Goal: Task Accomplishment & Management: Manage account settings

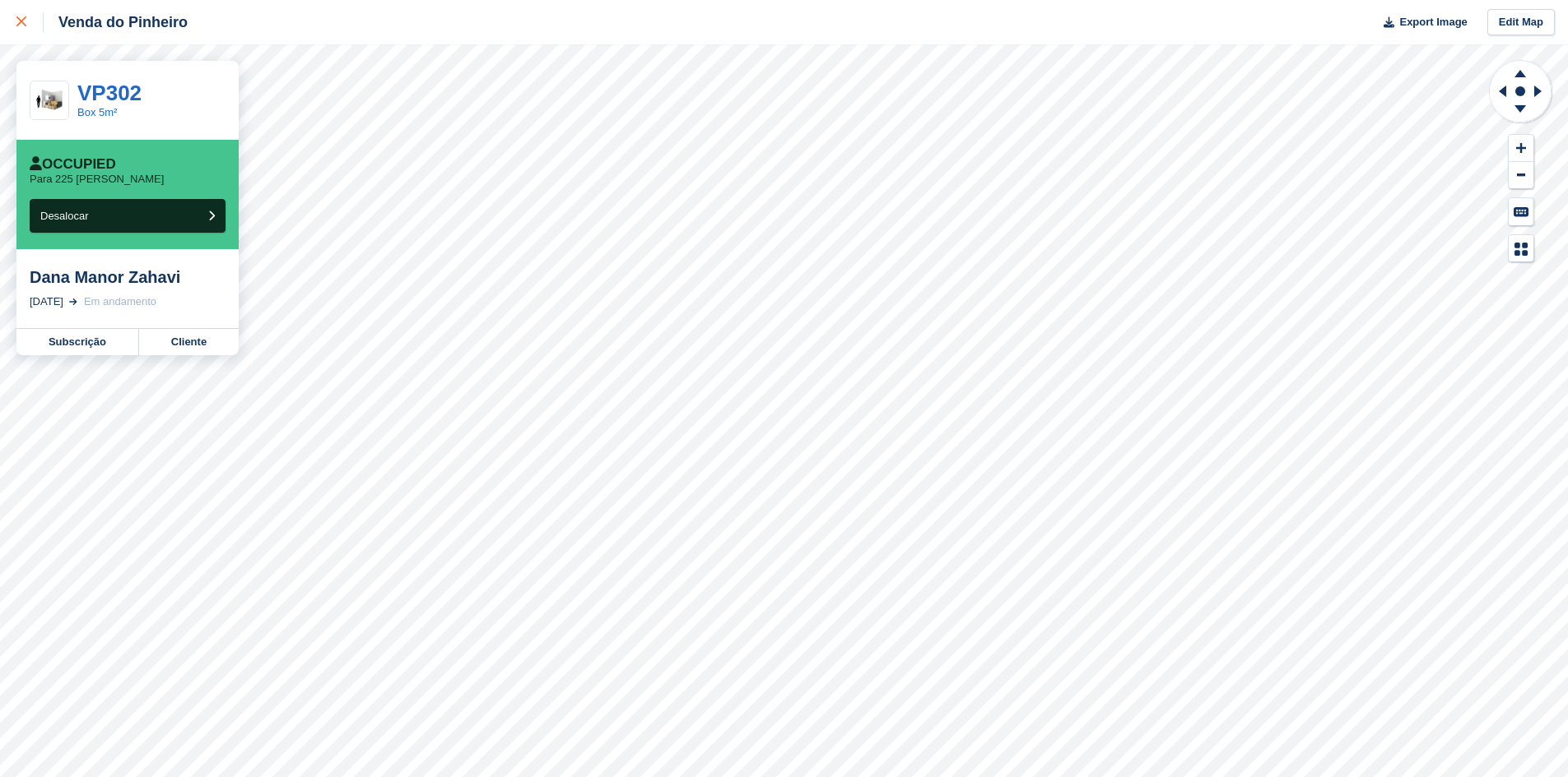
click at [19, 21] on icon at bounding box center [22, 22] width 10 height 10
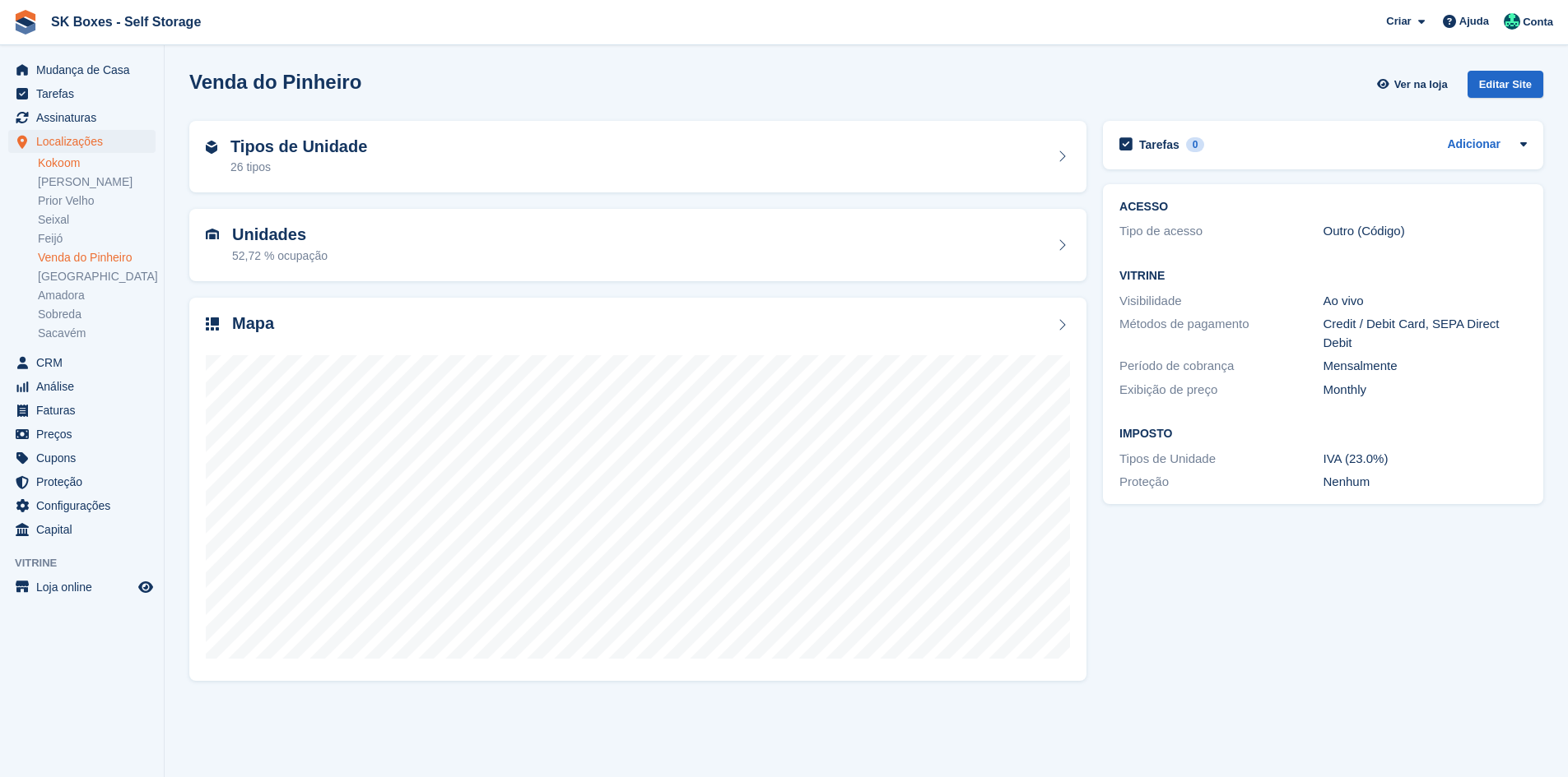
click at [76, 168] on link "Kokoom" at bounding box center [97, 163] width 118 height 16
click at [504, 150] on div "Tipos de Unidade 50 tipos" at bounding box center [637, 157] width 864 height 39
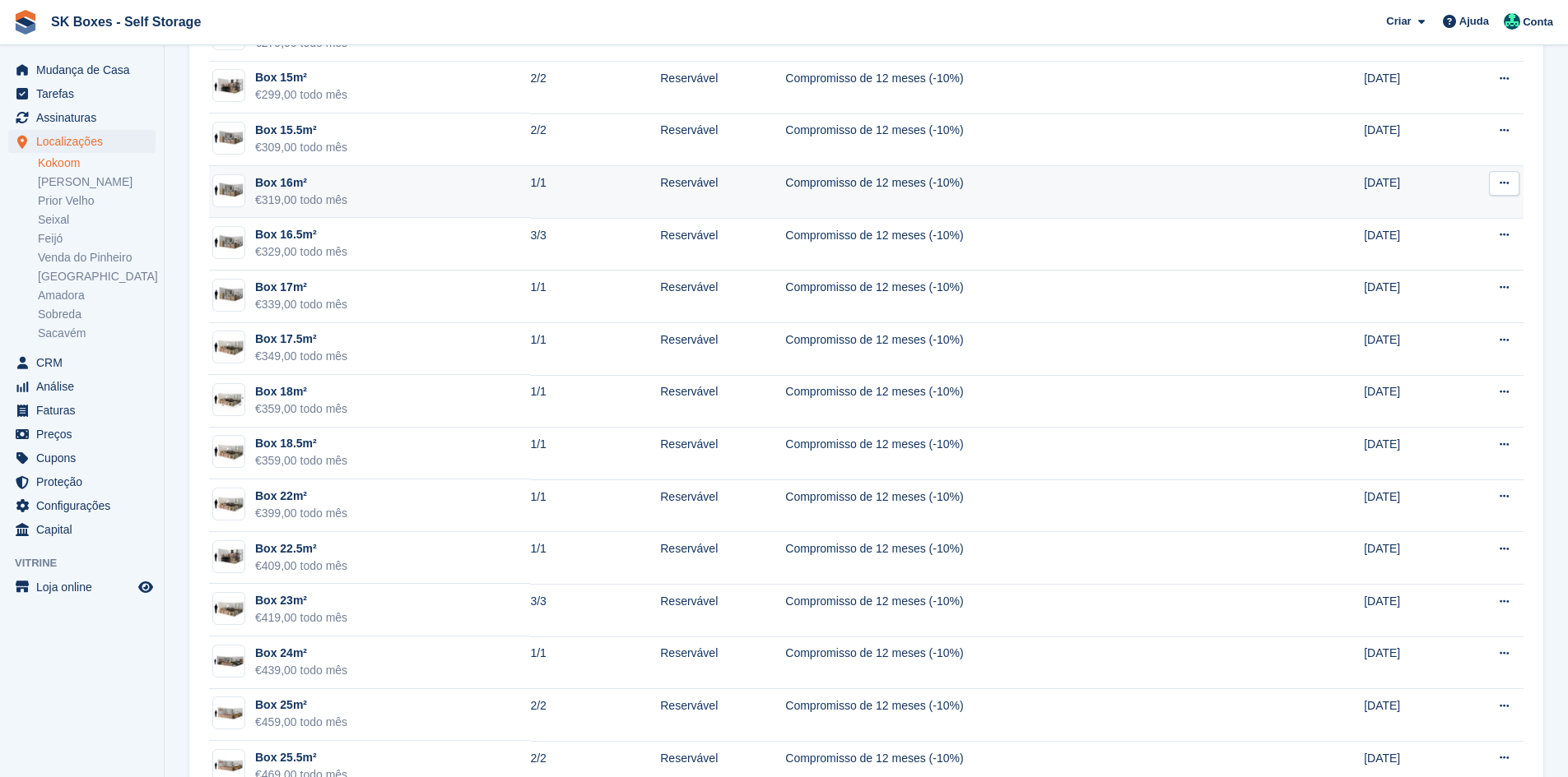
scroll to position [1563, 0]
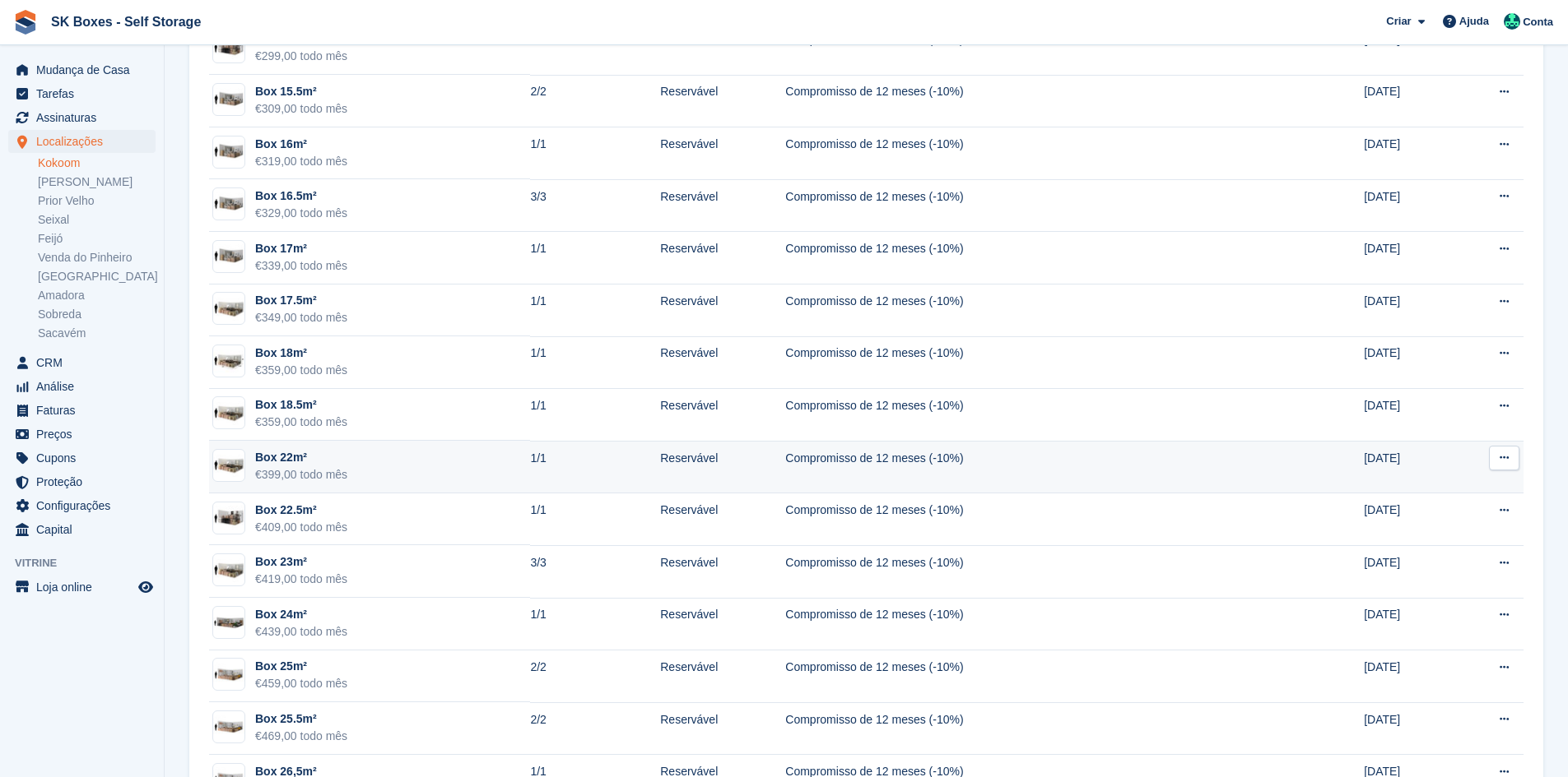
click at [379, 464] on td "Box 22m² €399,00 todo mês" at bounding box center [369, 467] width 321 height 53
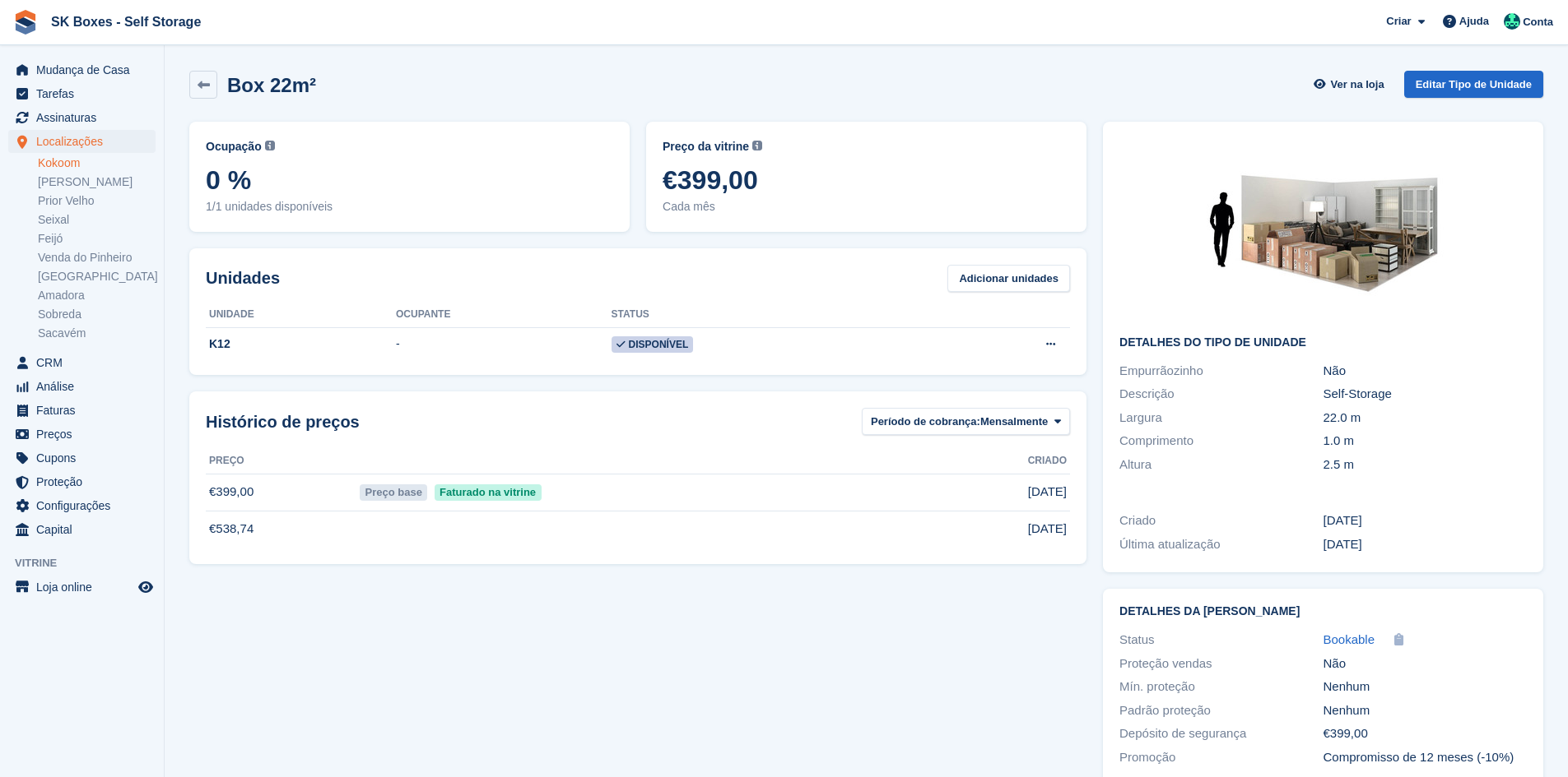
click at [379, 464] on th at bounding box center [646, 461] width 581 height 26
click at [196, 81] on link at bounding box center [202, 84] width 28 height 28
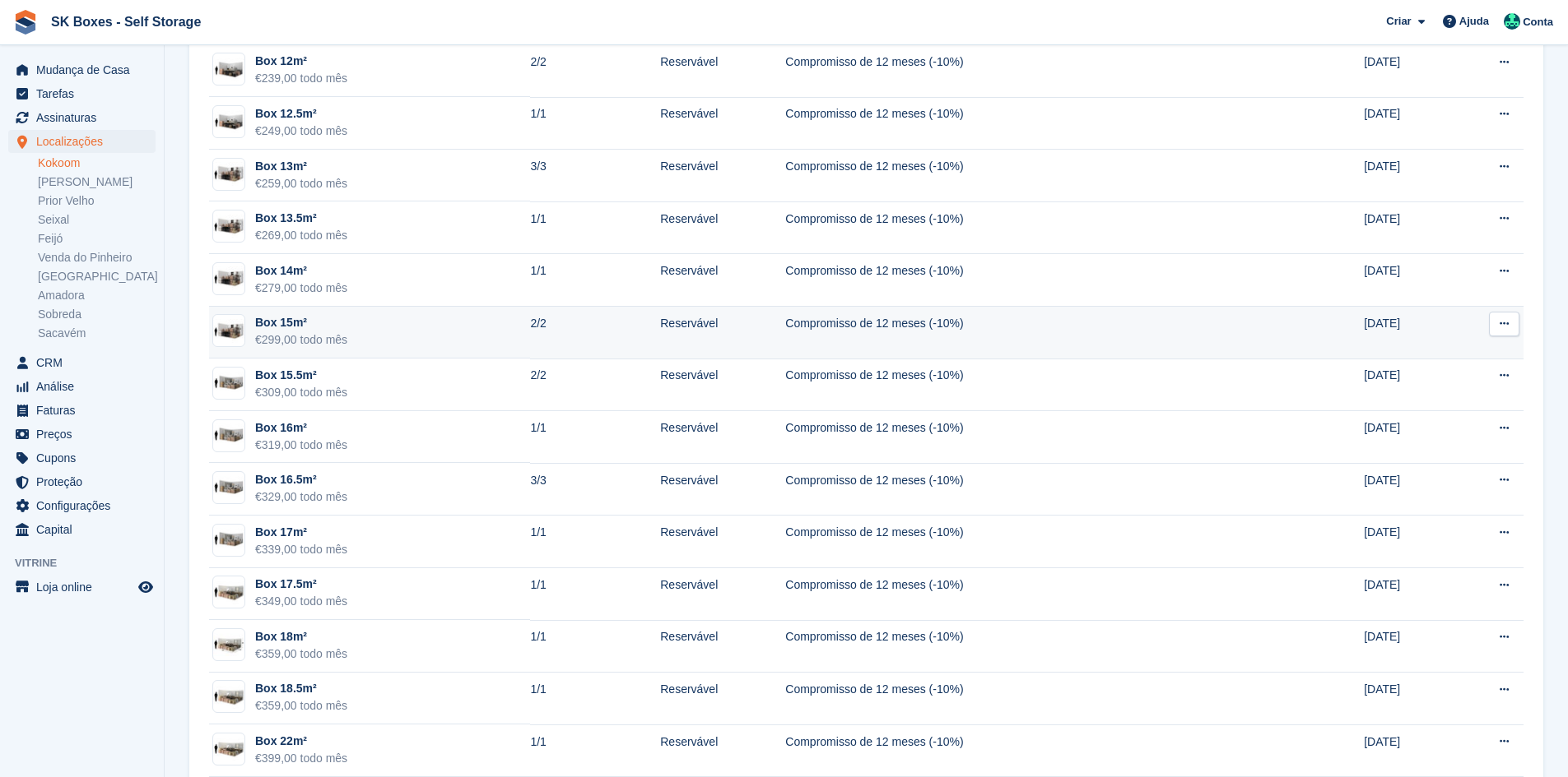
scroll to position [1317, 0]
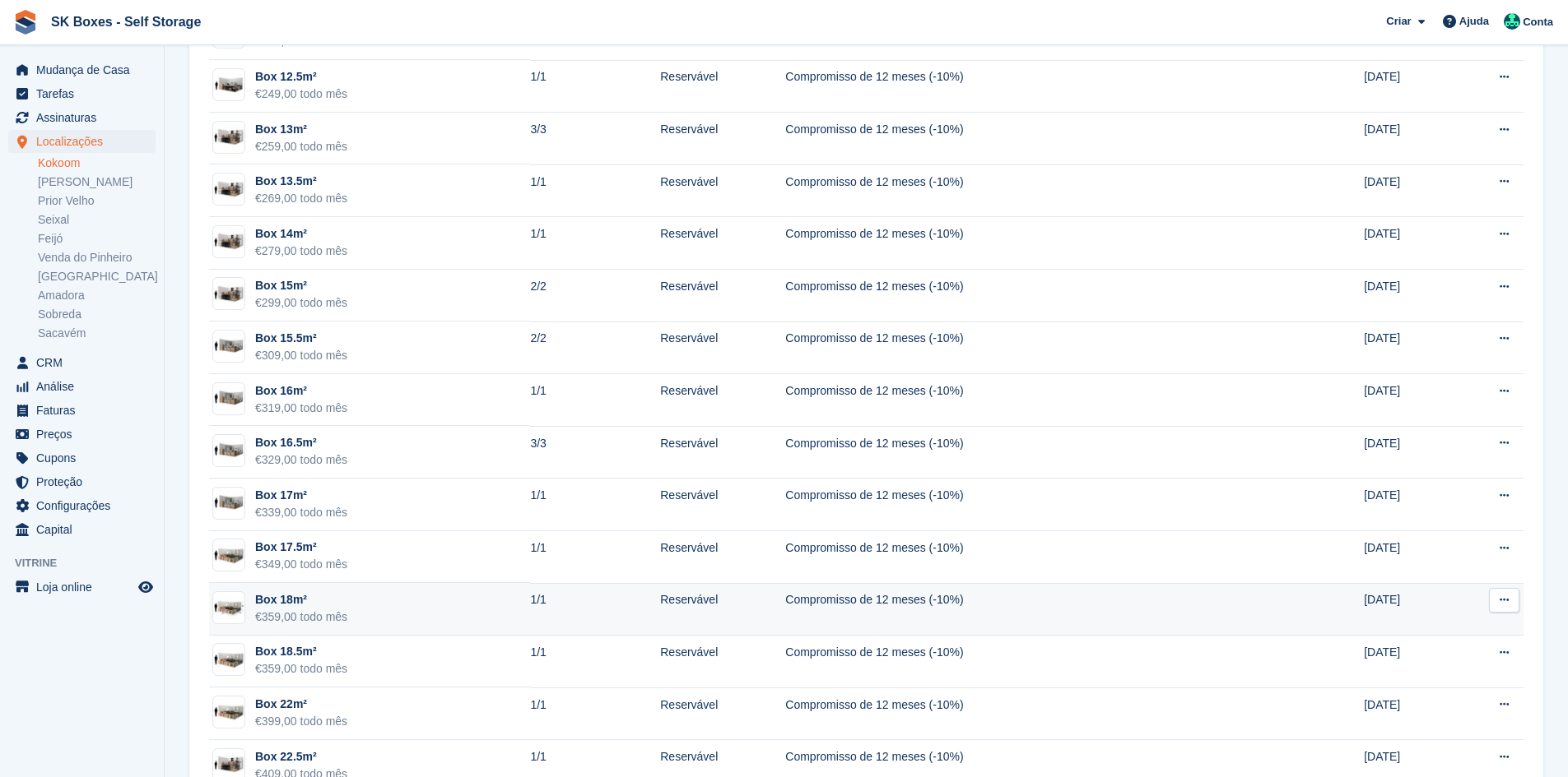
click at [387, 594] on td "Box 18m² €359,00 todo mês" at bounding box center [369, 609] width 321 height 53
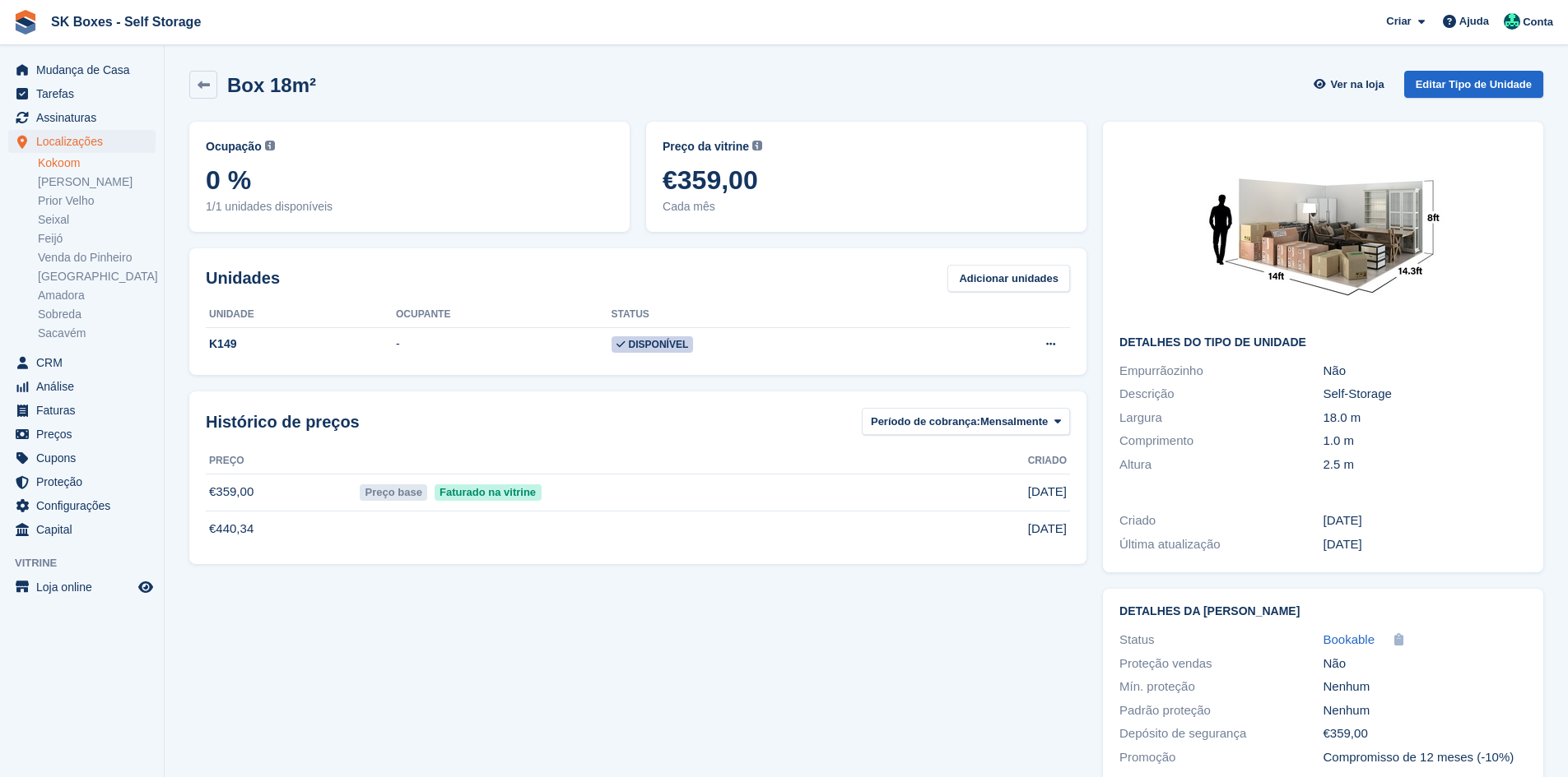
click at [387, 594] on div "Ocupação Porcentagem atual de todas as unidades alocadas atualmente deste tipo …" at bounding box center [638, 452] width 913 height 679
click at [65, 164] on link "Kokoom" at bounding box center [97, 163] width 118 height 16
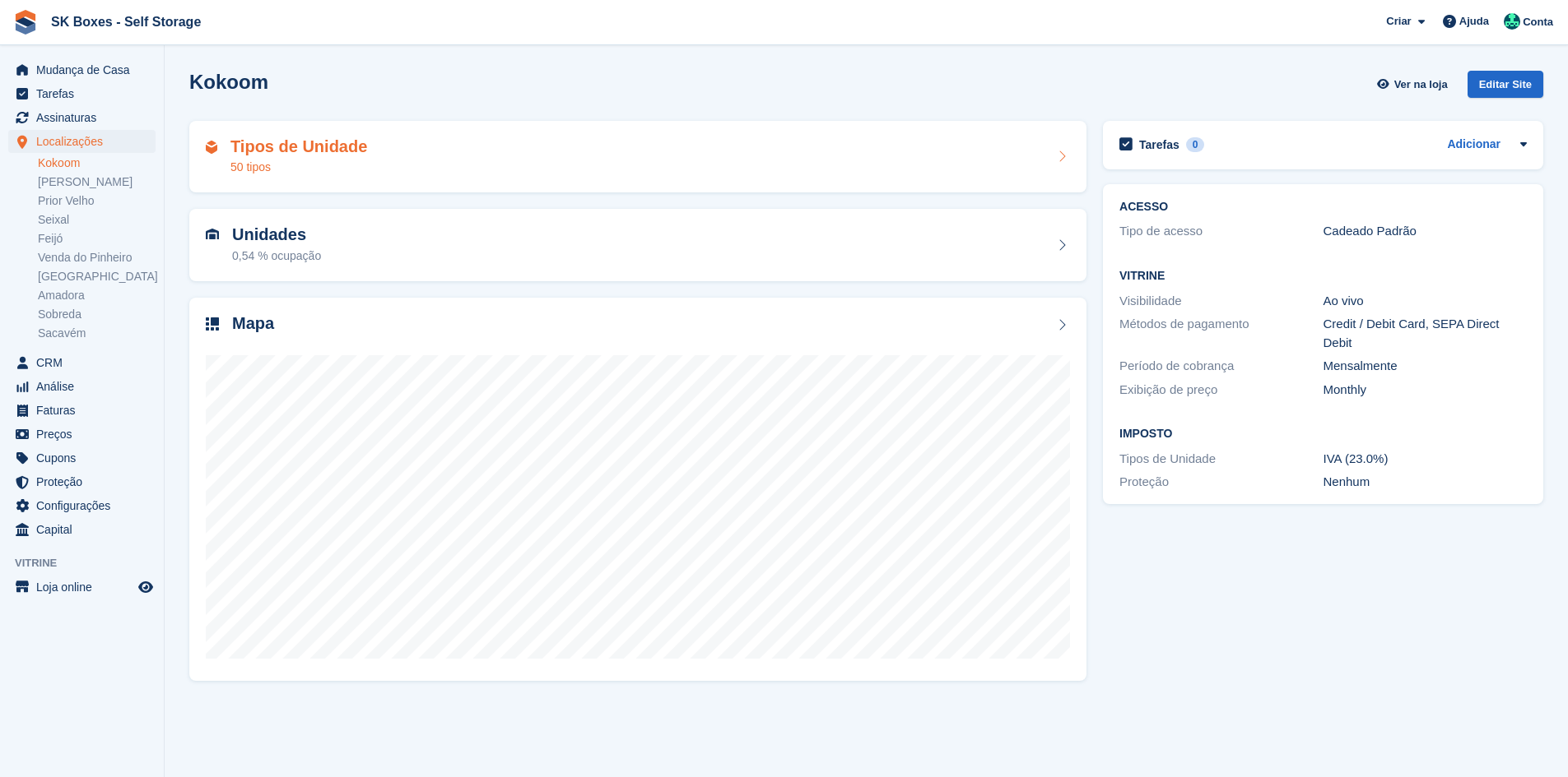
click at [369, 165] on div "Tipos de Unidade 50 tipos" at bounding box center [637, 157] width 864 height 39
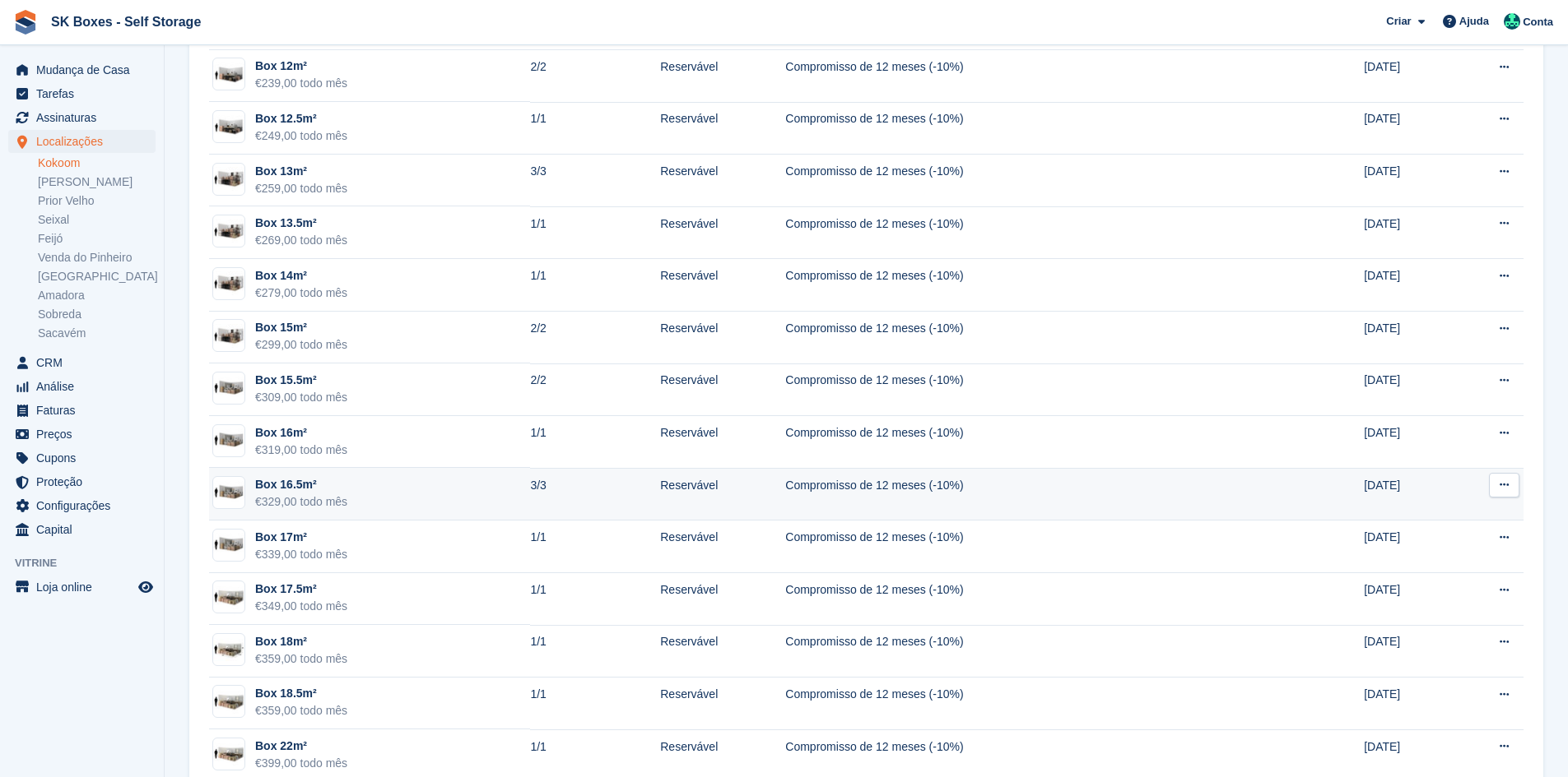
scroll to position [1317, 0]
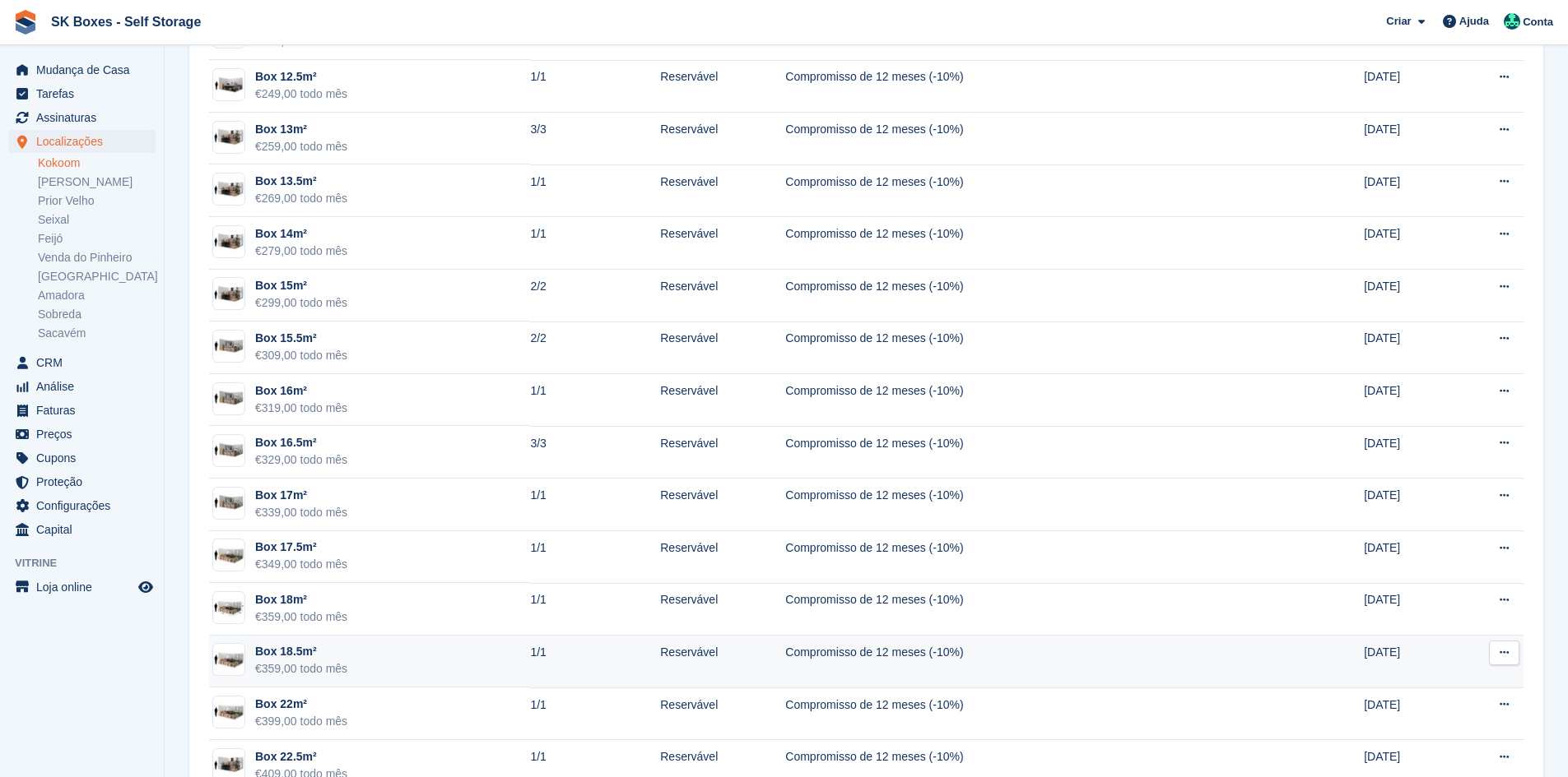
click at [362, 647] on td "Box 18.5m² €359,00 todo mês" at bounding box center [369, 662] width 321 height 53
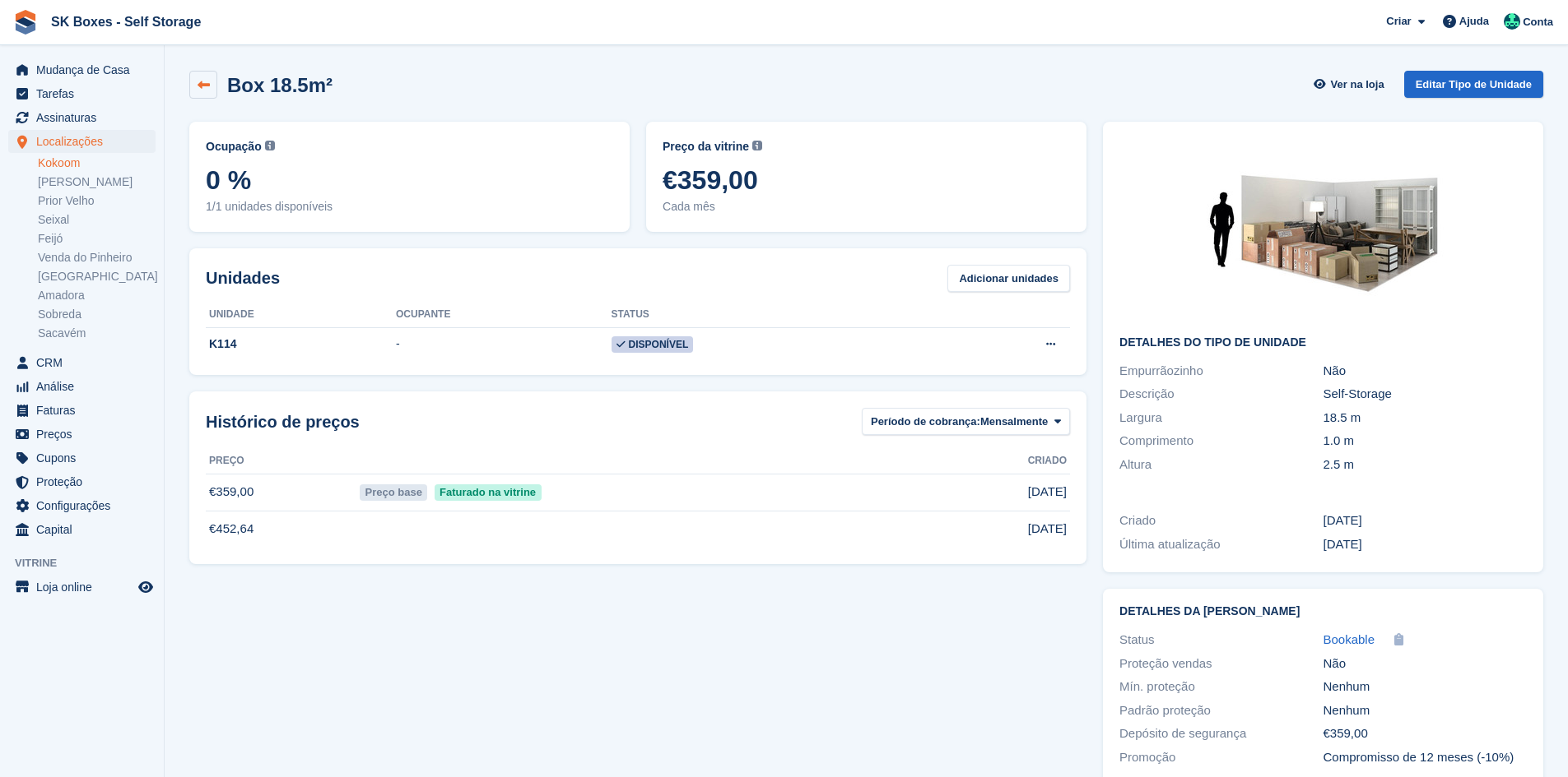
click at [207, 87] on icon at bounding box center [203, 85] width 13 height 13
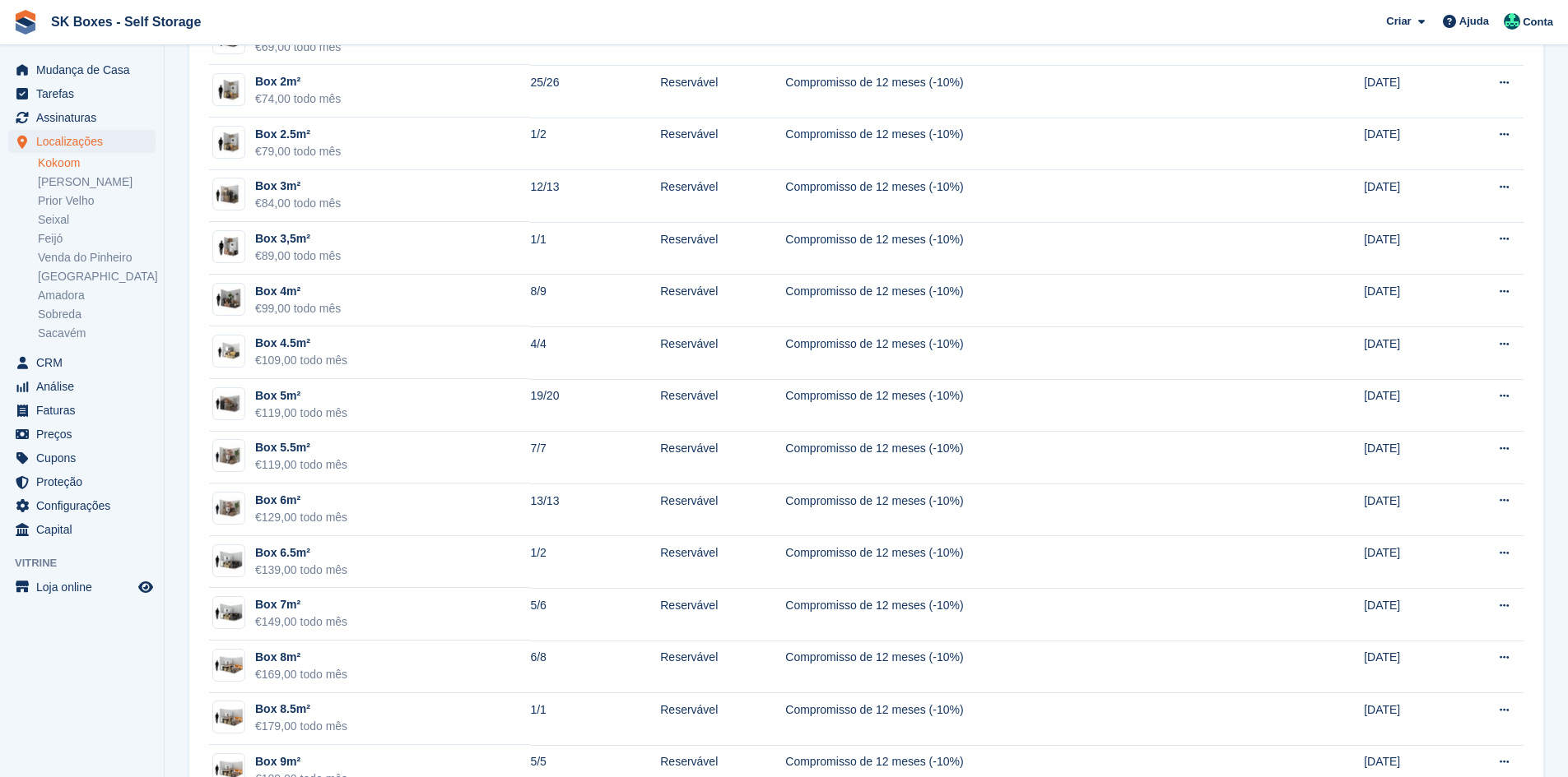
scroll to position [329, 0]
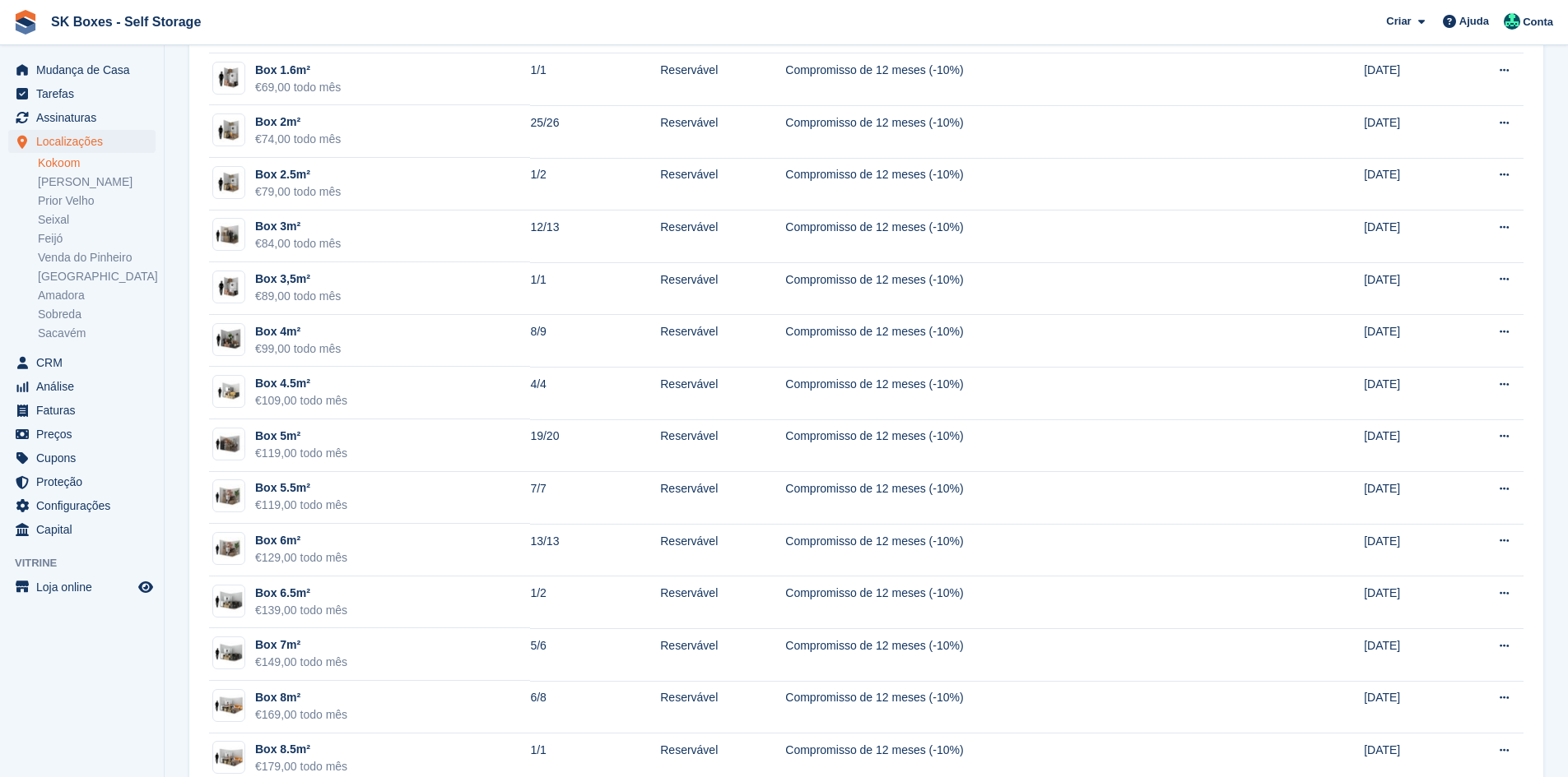
click at [56, 165] on link "Kokoom" at bounding box center [97, 163] width 118 height 16
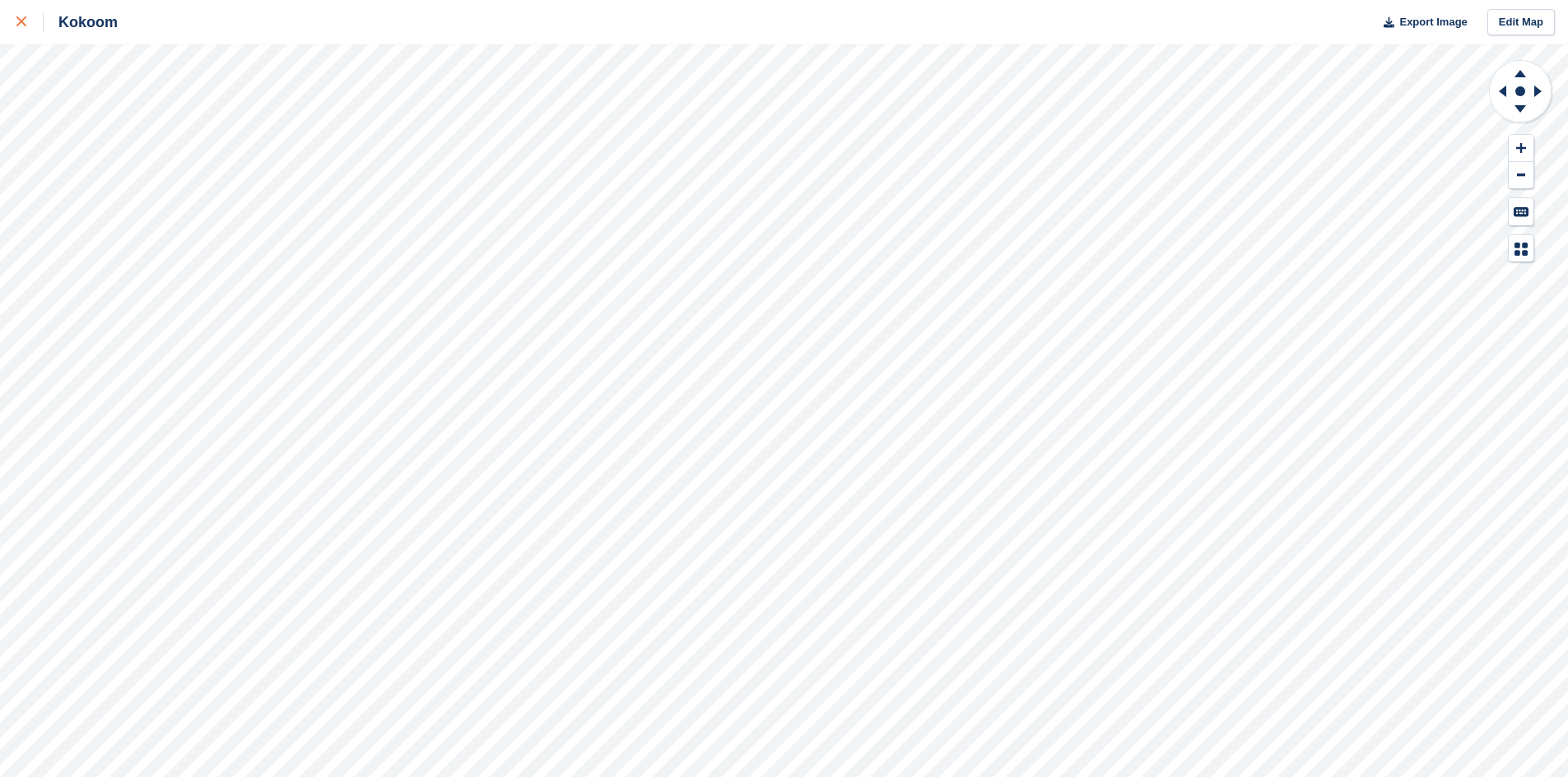
click at [39, 26] on div at bounding box center [30, 23] width 27 height 20
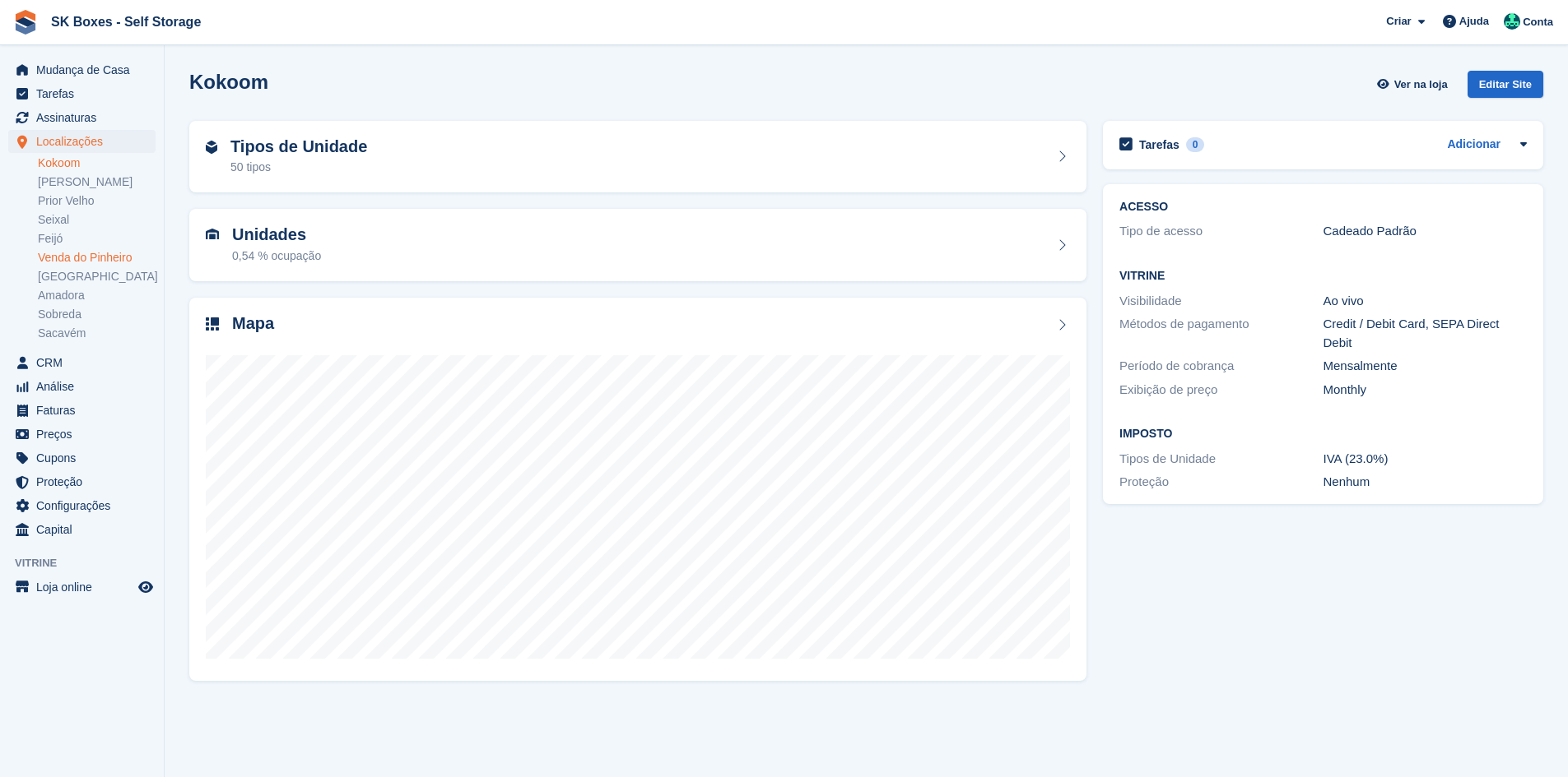
click at [116, 264] on link "Venda do Pinheiro" at bounding box center [97, 258] width 118 height 16
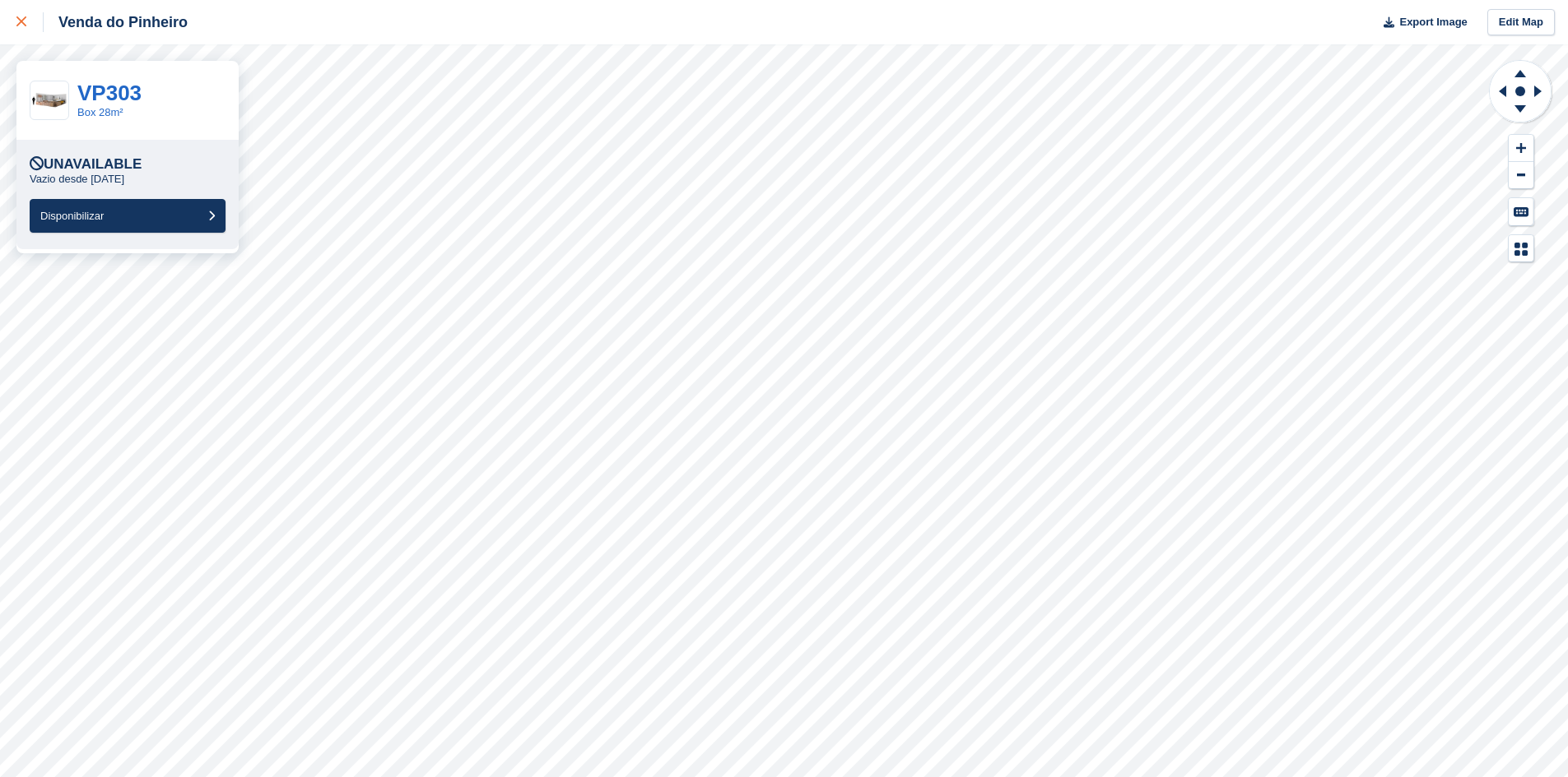
click at [13, 21] on link at bounding box center [22, 22] width 44 height 44
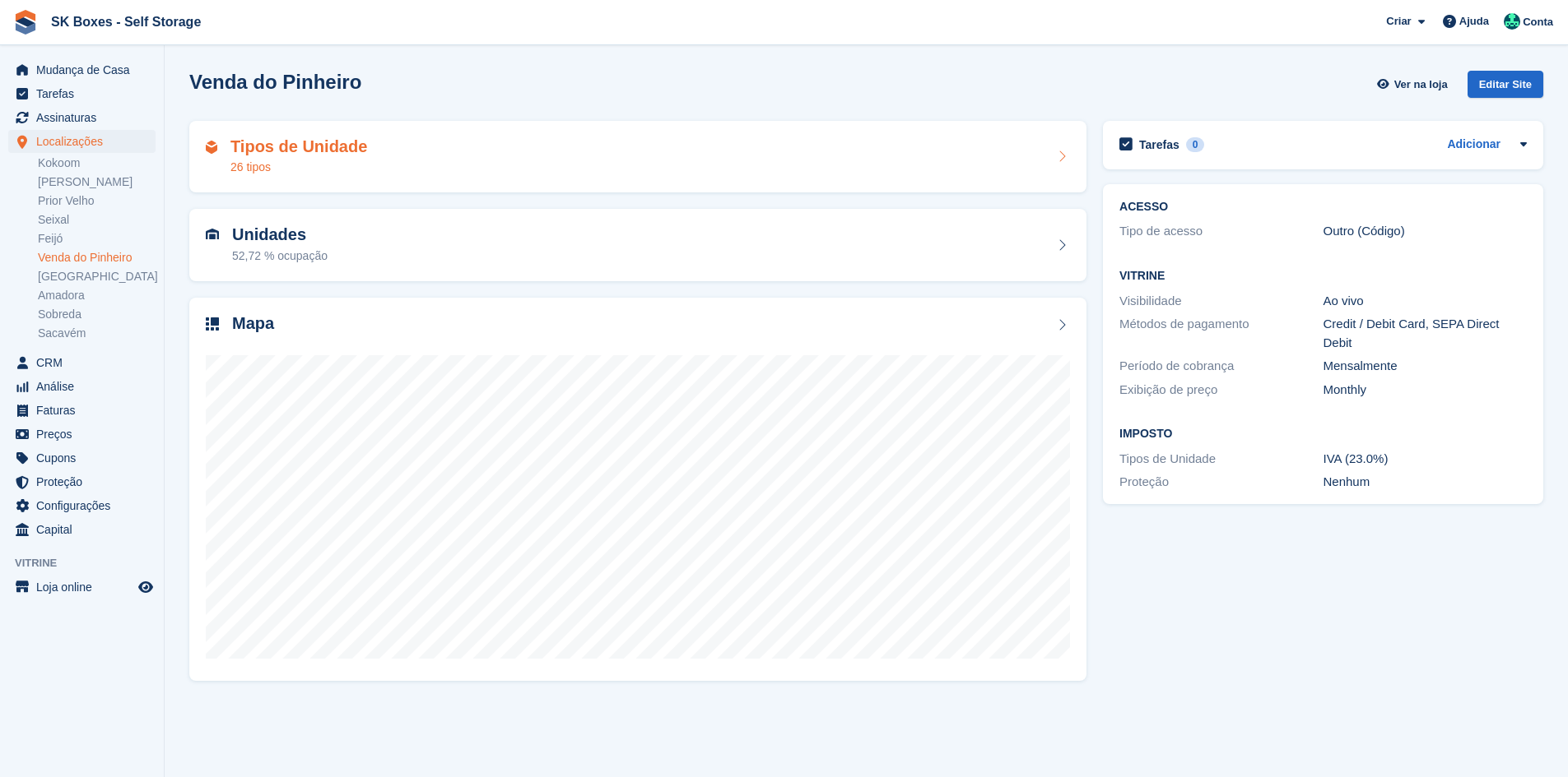
click at [405, 147] on div "Tipos de Unidade 26 tipos" at bounding box center [637, 157] width 864 height 39
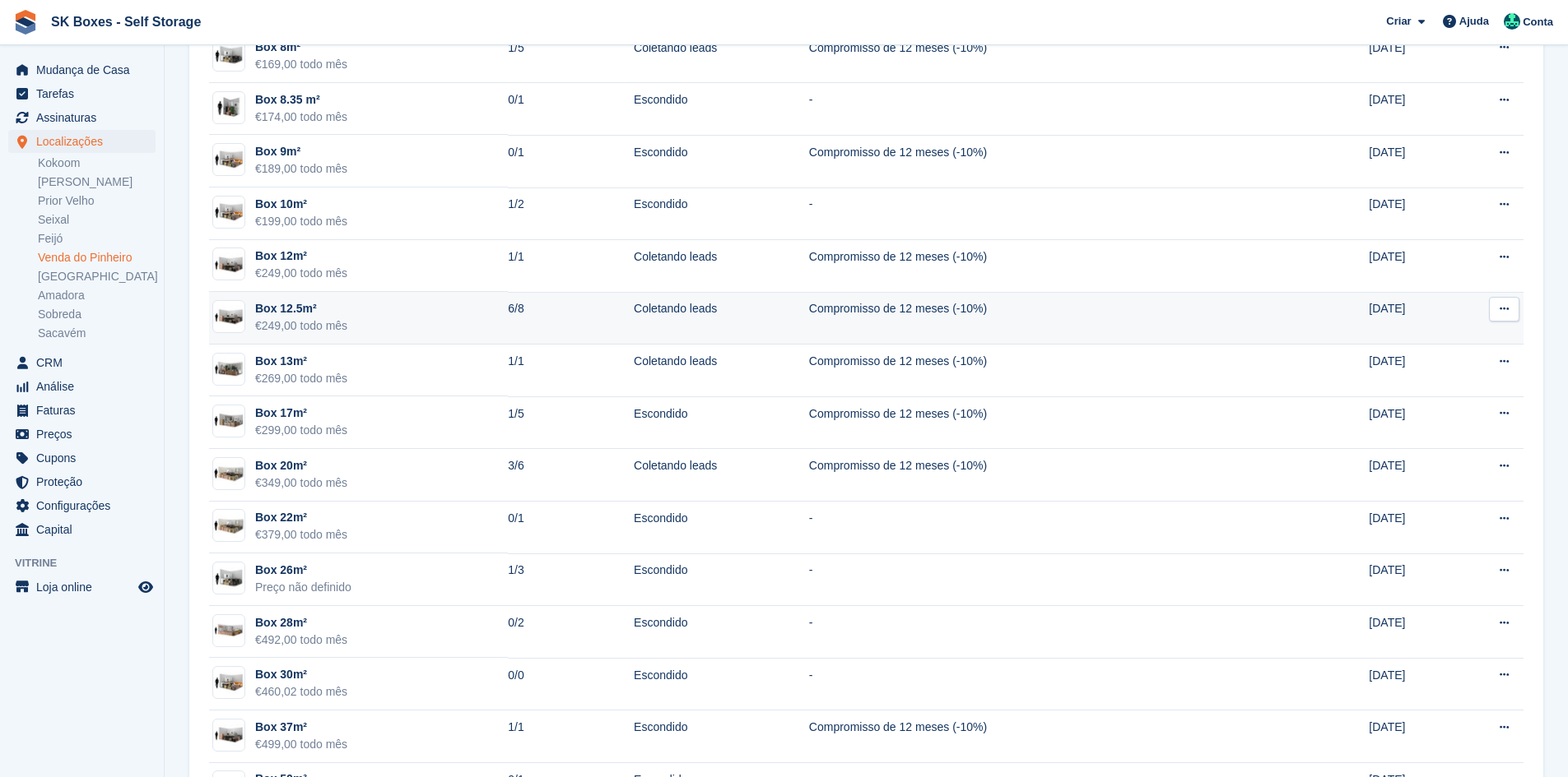
scroll to position [898, 0]
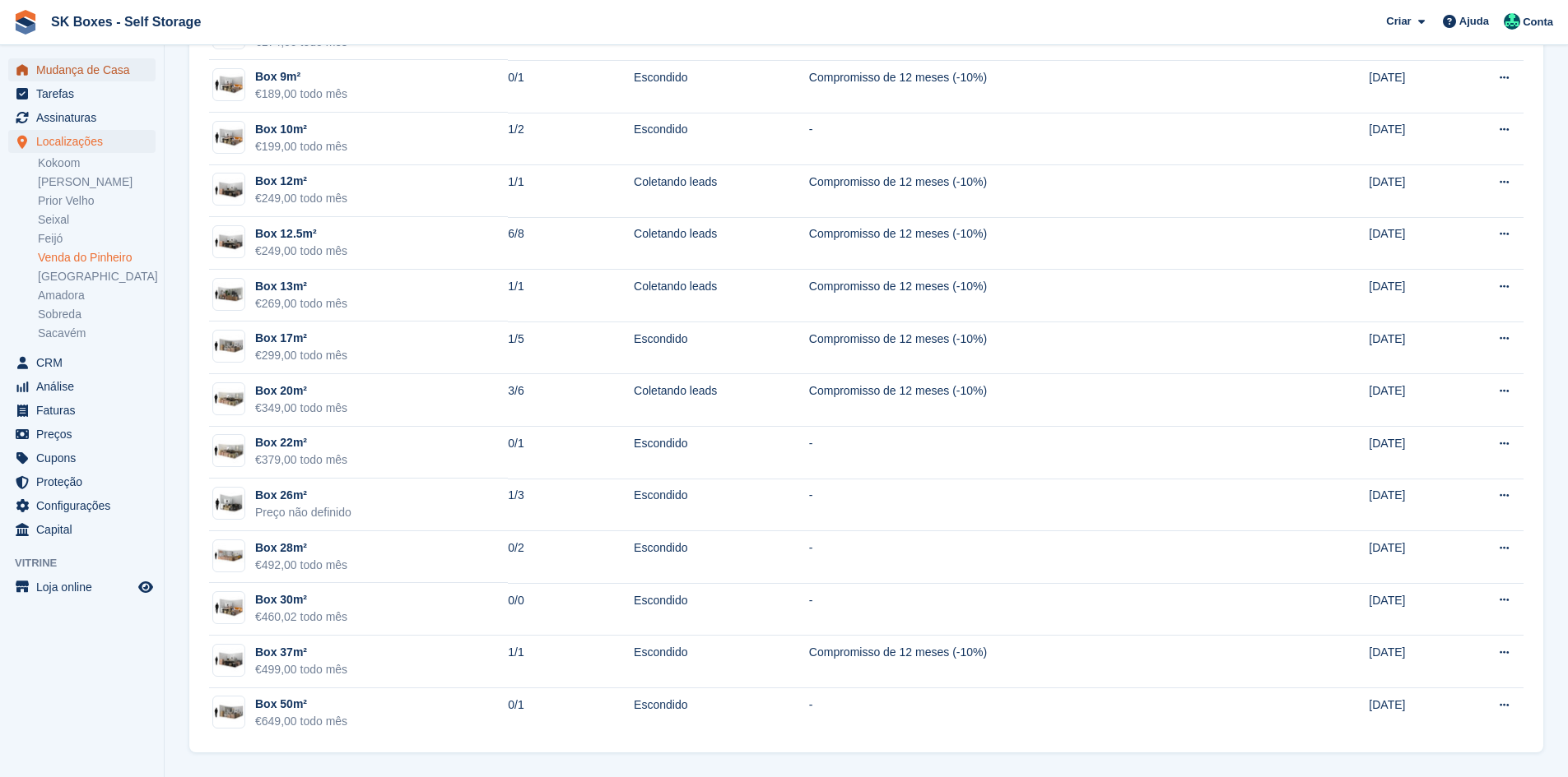
click at [131, 69] on span "Mudança de Casa" at bounding box center [86, 70] width 99 height 23
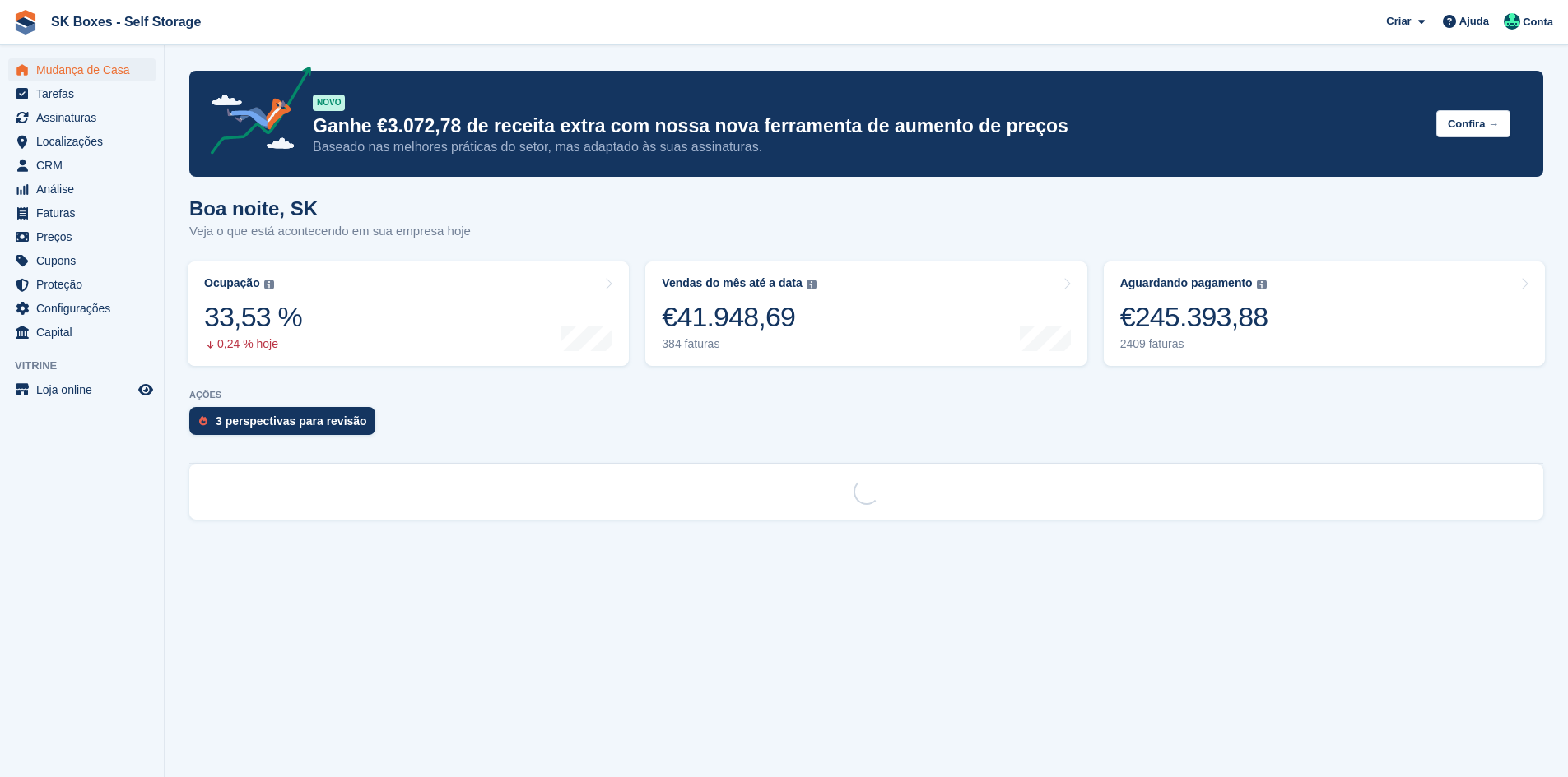
click at [279, 405] on div "AÇÕES 3 perspectivas para revisão" at bounding box center [865, 417] width 1354 height 54
click at [281, 421] on div "3 perspectivas para revisão" at bounding box center [291, 421] width 151 height 13
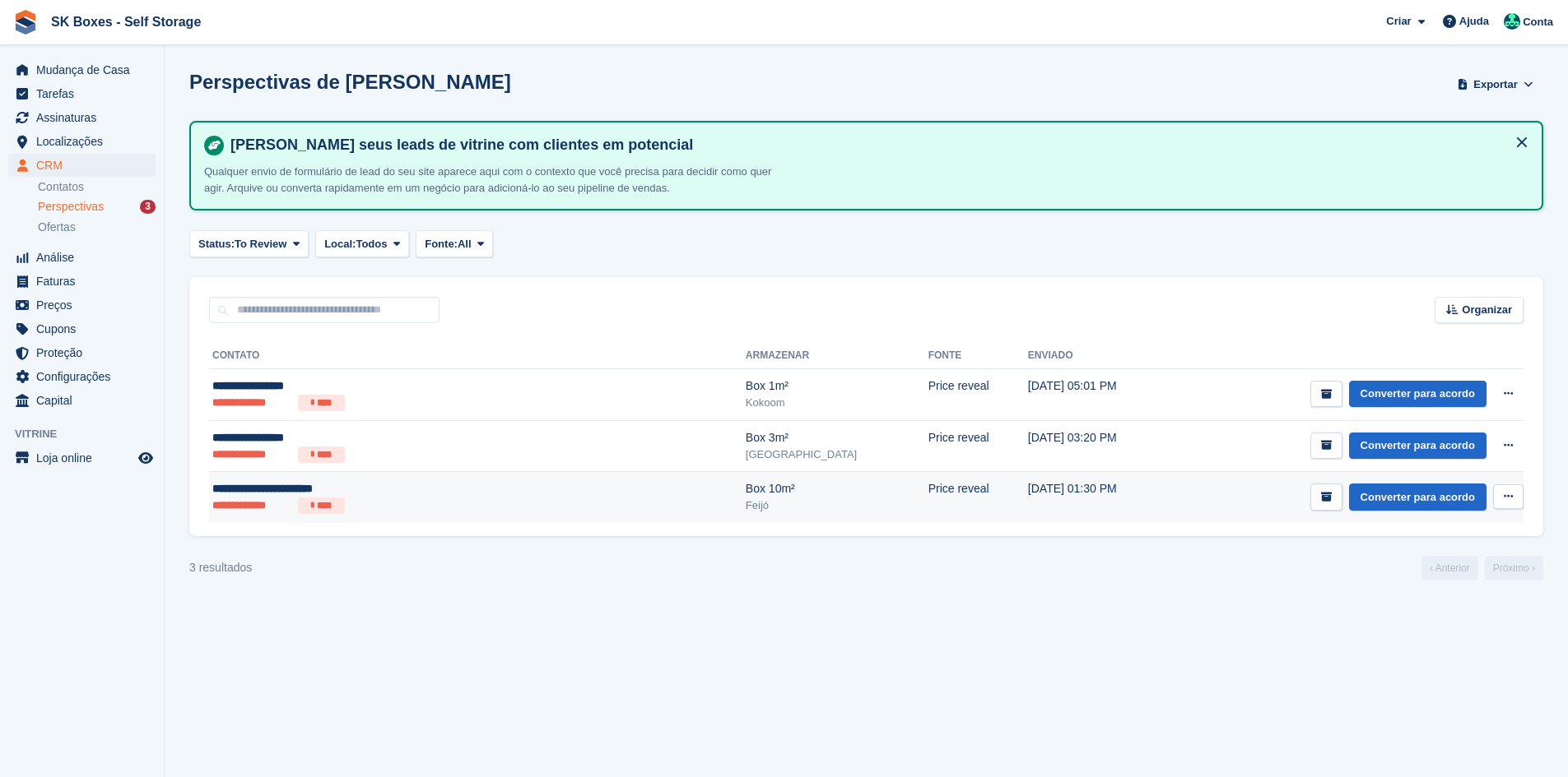
click at [473, 501] on ul "**********" at bounding box center [374, 506] width 324 height 17
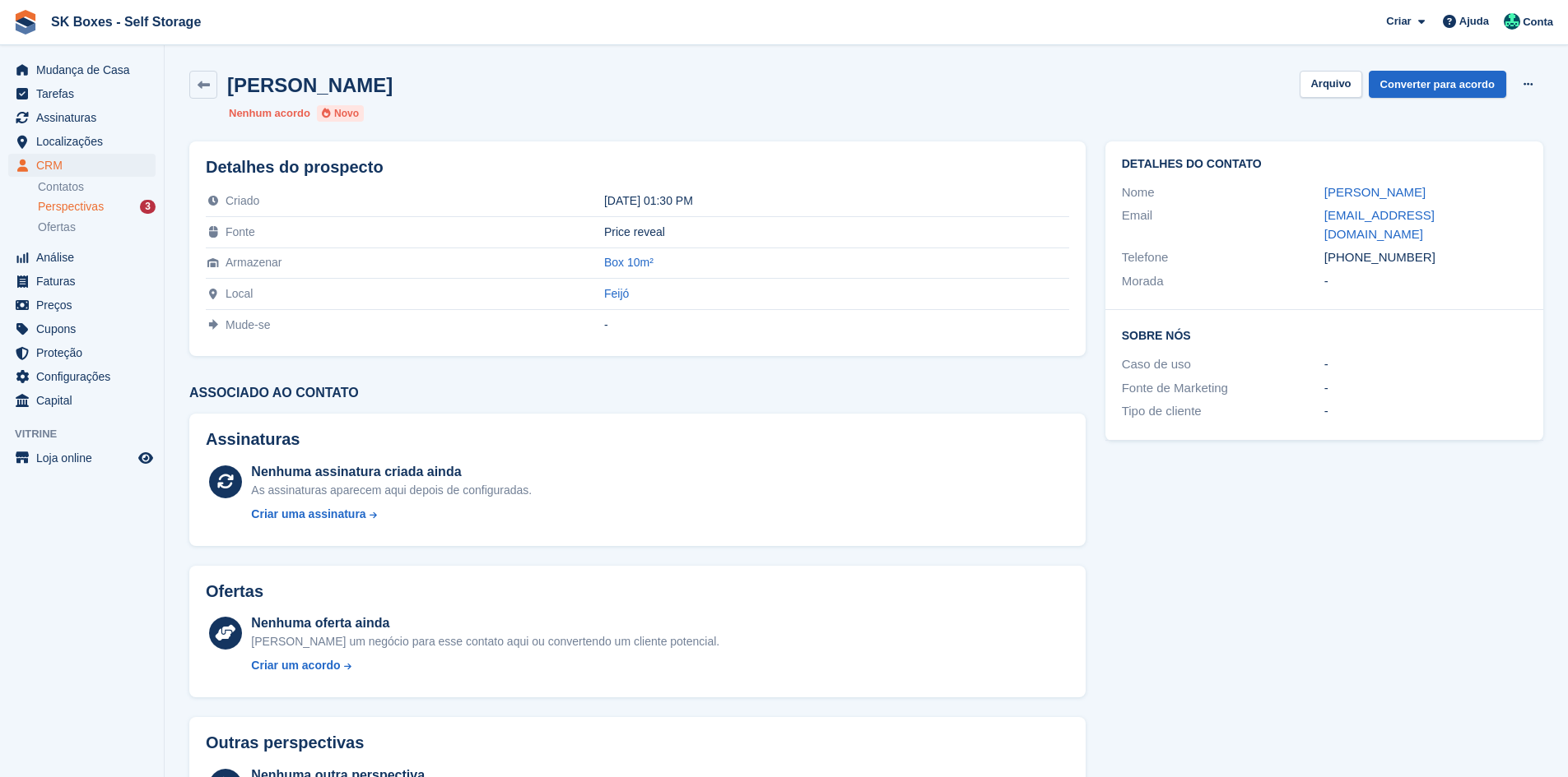
drag, startPoint x: 1288, startPoint y: 185, endPoint x: 1500, endPoint y: 188, distance: 212.0
click at [1500, 188] on div "Nome Maria de Fátima Carvalho" at bounding box center [1324, 193] width 405 height 23
copy div "Maria de Fátima Carvalho"
drag, startPoint x: 1382, startPoint y: 359, endPoint x: 1427, endPoint y: 282, distance: 89.2
click at [1389, 352] on div "Sobre Nós Caso de uso - Fonte de Marketing - Tipo de cliente -" at bounding box center [1325, 375] width 438 height 130
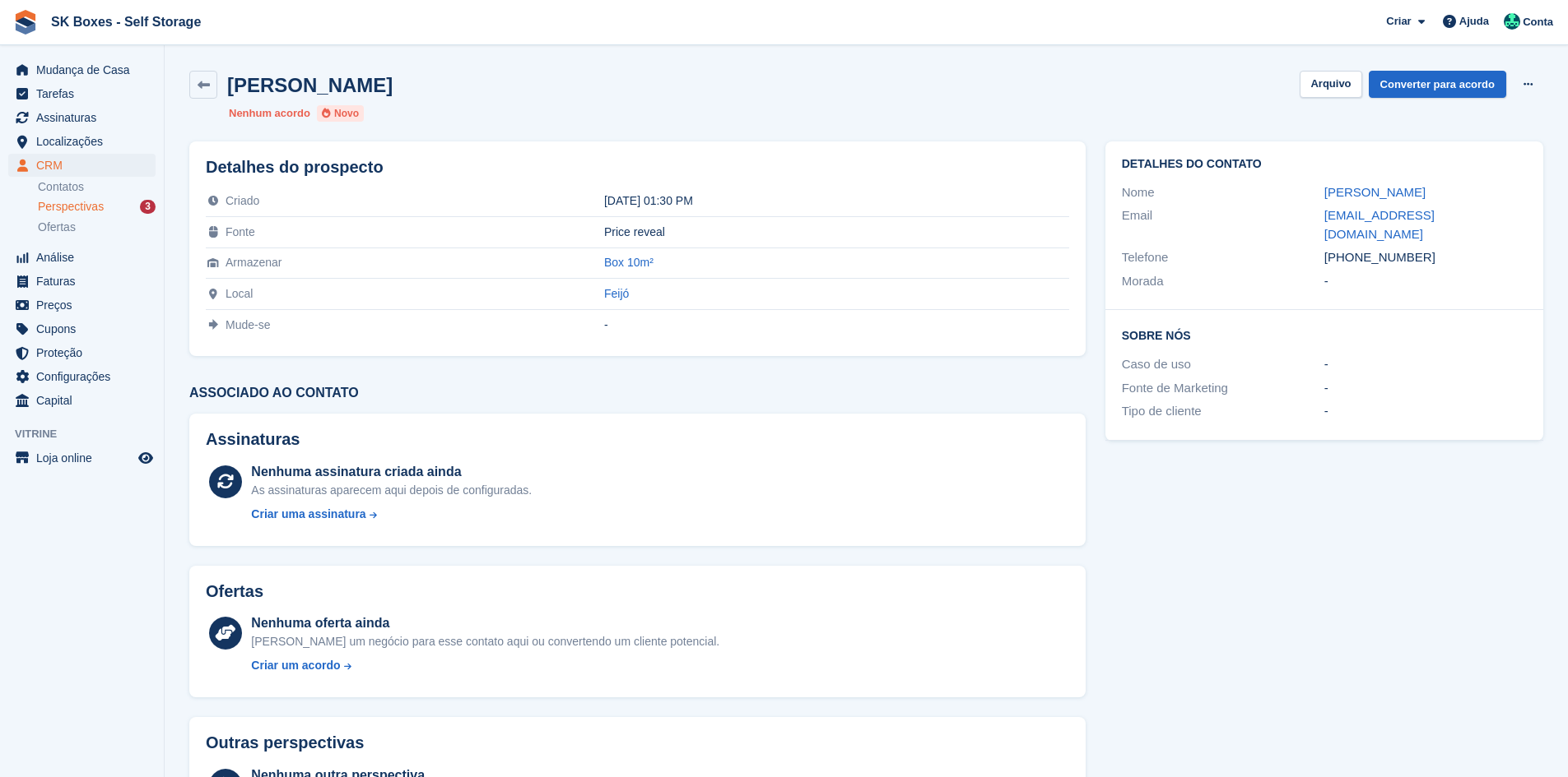
click at [1428, 270] on div "Morada -" at bounding box center [1324, 282] width 405 height 23
drag, startPoint x: 1372, startPoint y: 234, endPoint x: 1332, endPoint y: 225, distance: 41.0
click at [1330, 224] on div "mariadefatima.carvalho@outlook.com" at bounding box center [1424, 225] width 202 height 37
copy link "ariadefatima.carvalho@outlook.com"
drag, startPoint x: 1338, startPoint y: 79, endPoint x: 1279, endPoint y: 82, distance: 59.1
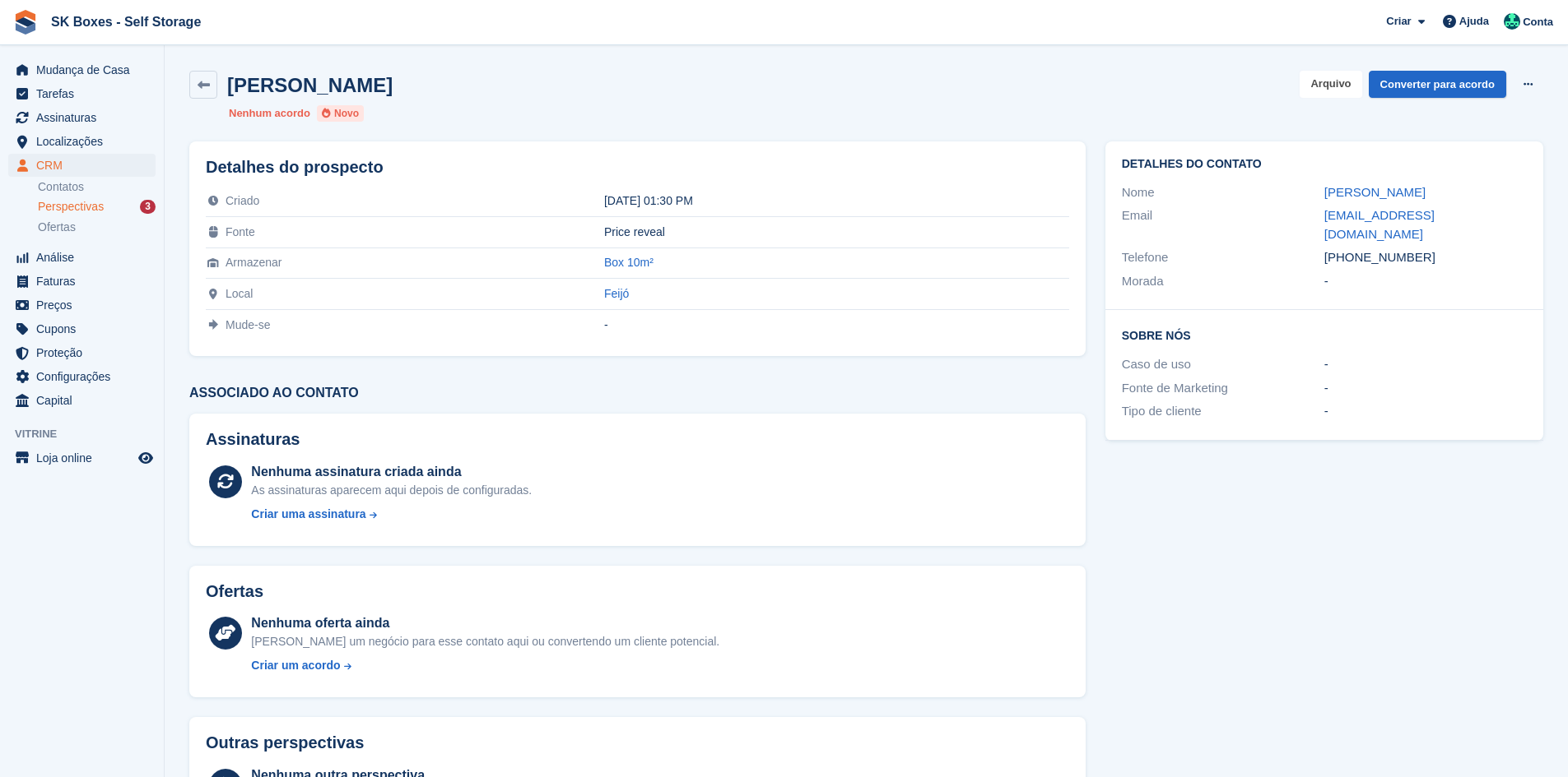
click at [1338, 79] on button "Arquivo" at bounding box center [1330, 84] width 62 height 27
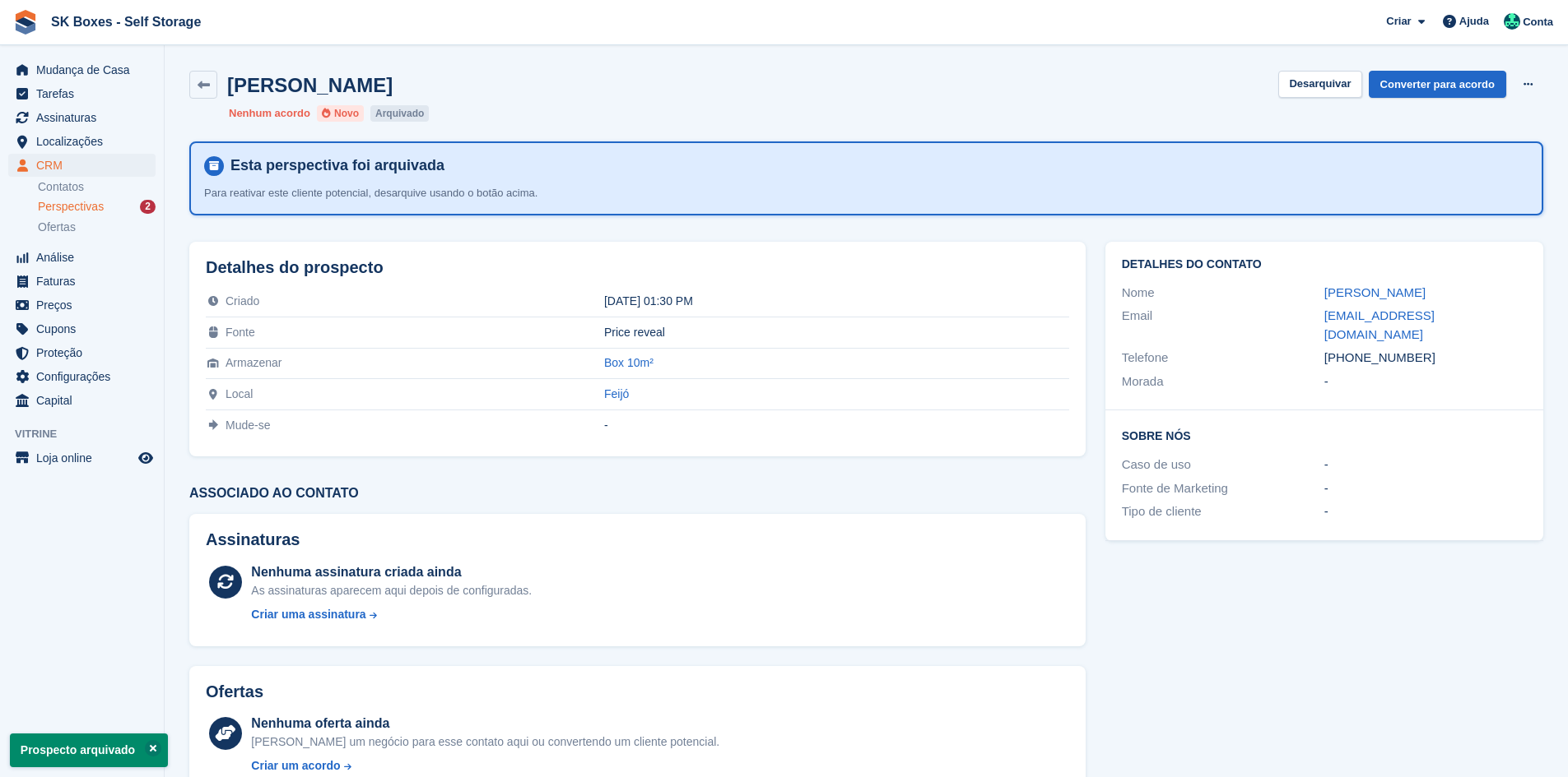
click at [109, 201] on div "Perspectivas 2" at bounding box center [97, 206] width 118 height 16
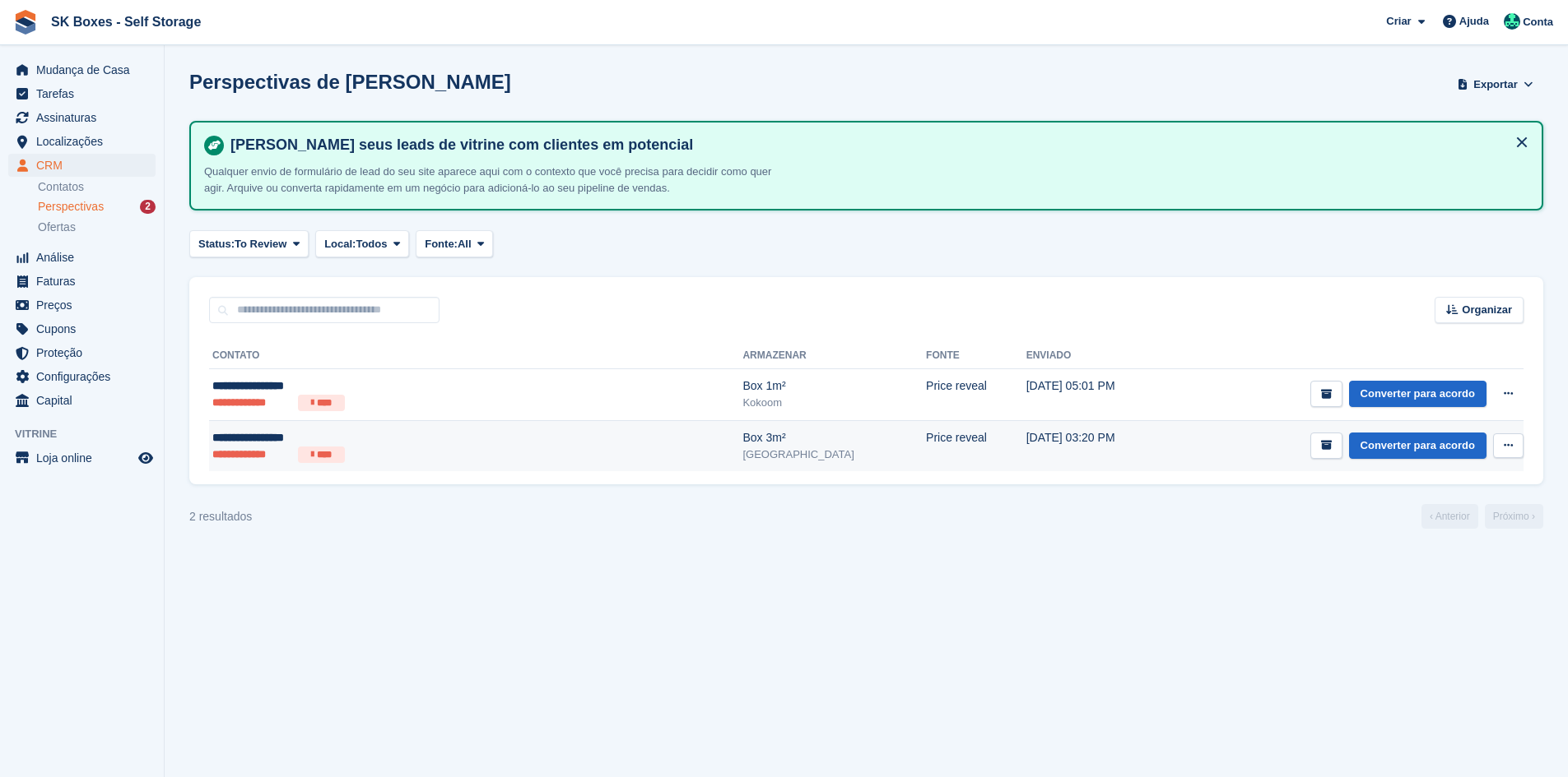
click at [298, 436] on div "**********" at bounding box center [373, 438] width 321 height 18
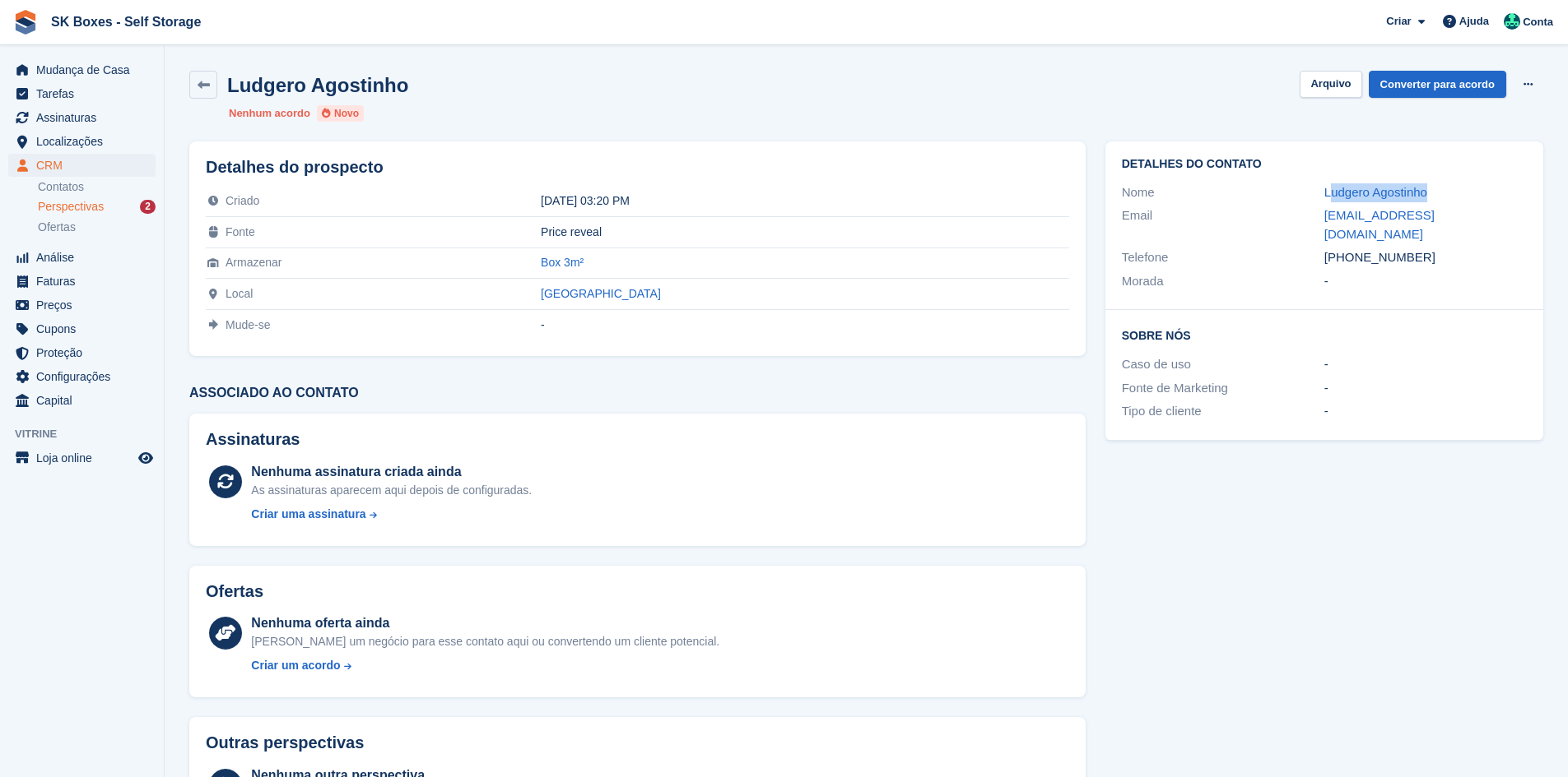
drag, startPoint x: 1346, startPoint y: 202, endPoint x: 1487, endPoint y: 200, distance: 141.0
click at [1487, 200] on div "Nome Ludgero Agostinho" at bounding box center [1324, 193] width 405 height 23
click at [1301, 272] on div "Morada" at bounding box center [1222, 281] width 202 height 19
drag, startPoint x: 1304, startPoint y: 188, endPoint x: 1445, endPoint y: 185, distance: 141.0
click at [1445, 185] on div "Nome Ludgero Agostinho" at bounding box center [1324, 193] width 405 height 23
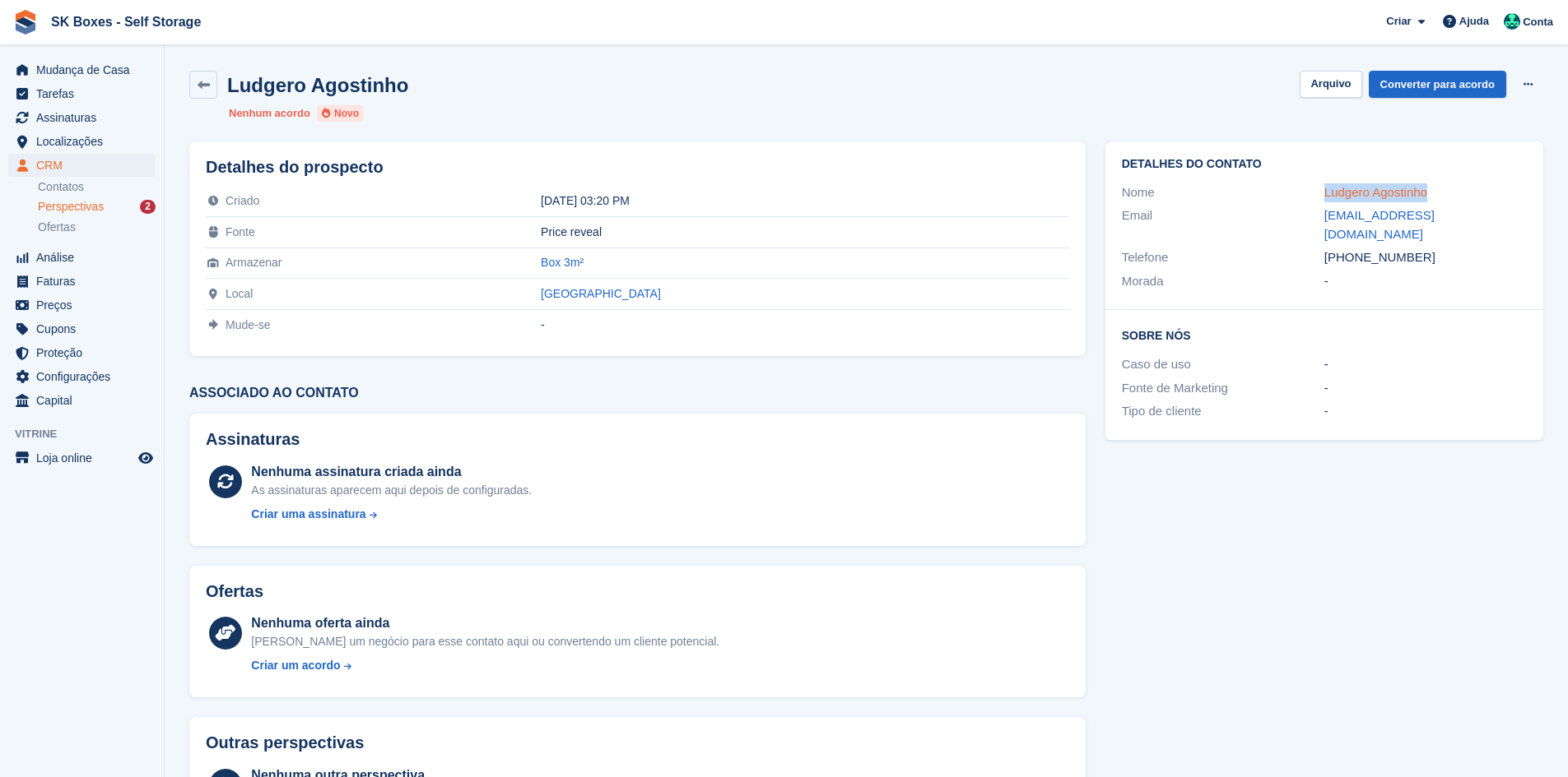
copy div "Ludgero Agostinho"
click at [1451, 272] on div "-" at bounding box center [1424, 281] width 202 height 19
drag, startPoint x: 1443, startPoint y: 248, endPoint x: 1351, endPoint y: 233, distance: 93.2
click at [1351, 248] on div "+351936499500" at bounding box center [1424, 258] width 202 height 19
copy div "936499500"
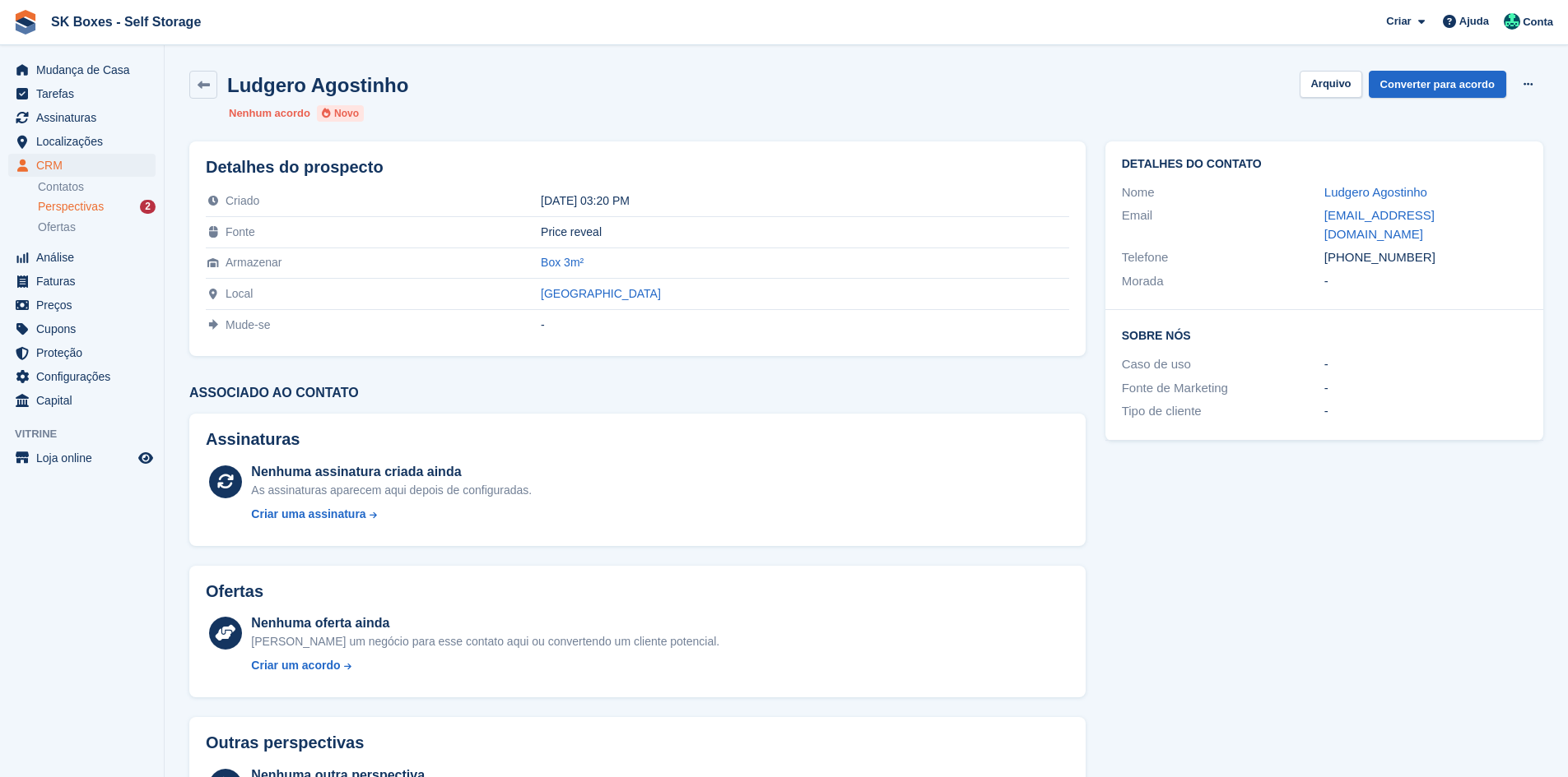
click at [1310, 290] on div "Detalhes do contato Nome Ludgero Agostinho Email agostinholudgero@gmail.com Tel…" at bounding box center [1325, 226] width 438 height 169
drag, startPoint x: 1304, startPoint y: 226, endPoint x: 1495, endPoint y: 219, distance: 191.1
click at [1495, 219] on div "Email agostinholudgero@gmail.com" at bounding box center [1324, 225] width 405 height 42
copy div "agostinholudgero@gmail.com"
click at [1337, 81] on button "Arquivo" at bounding box center [1330, 84] width 62 height 27
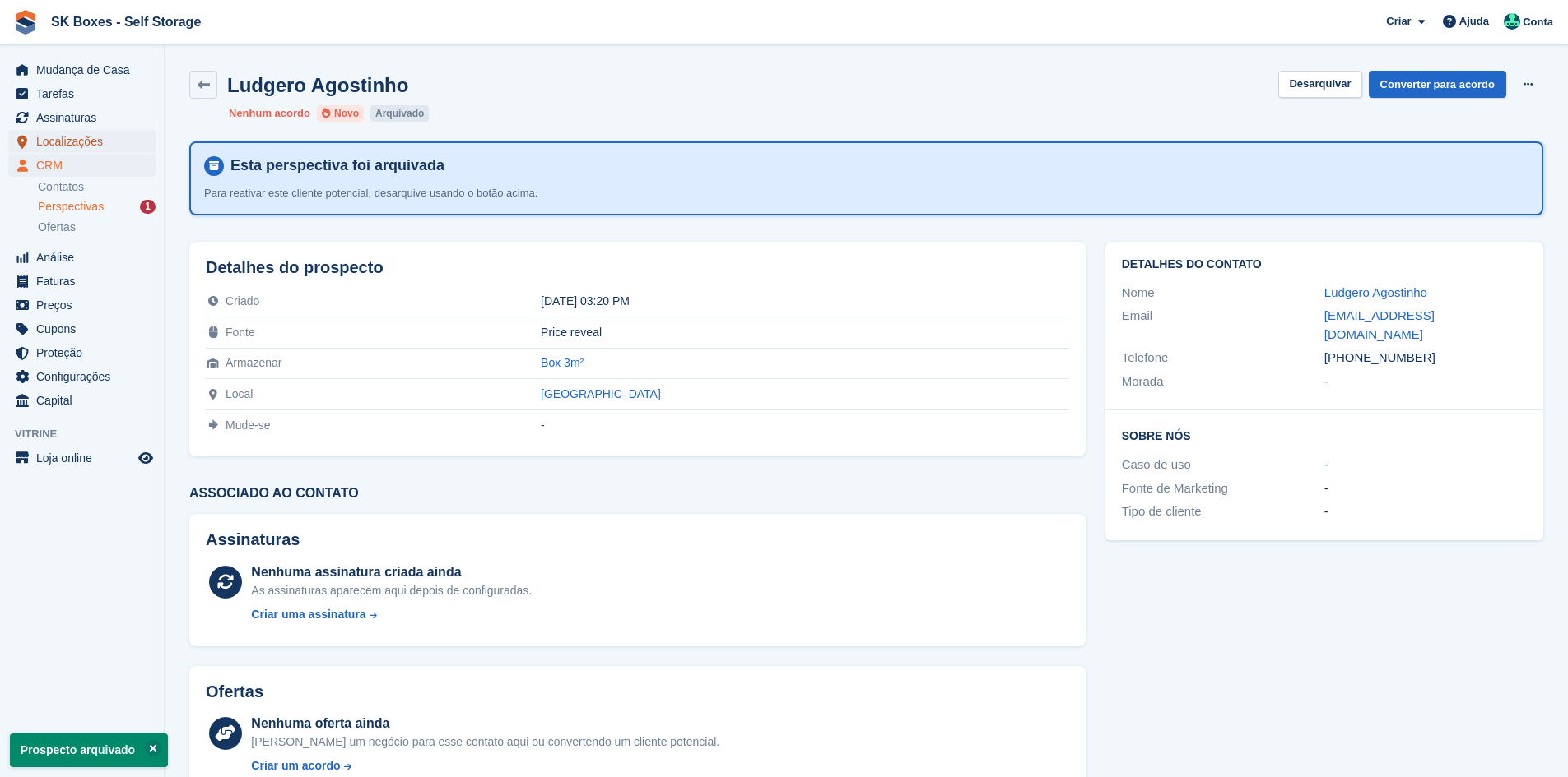
click at [83, 145] on span "Localizações" at bounding box center [86, 141] width 99 height 23
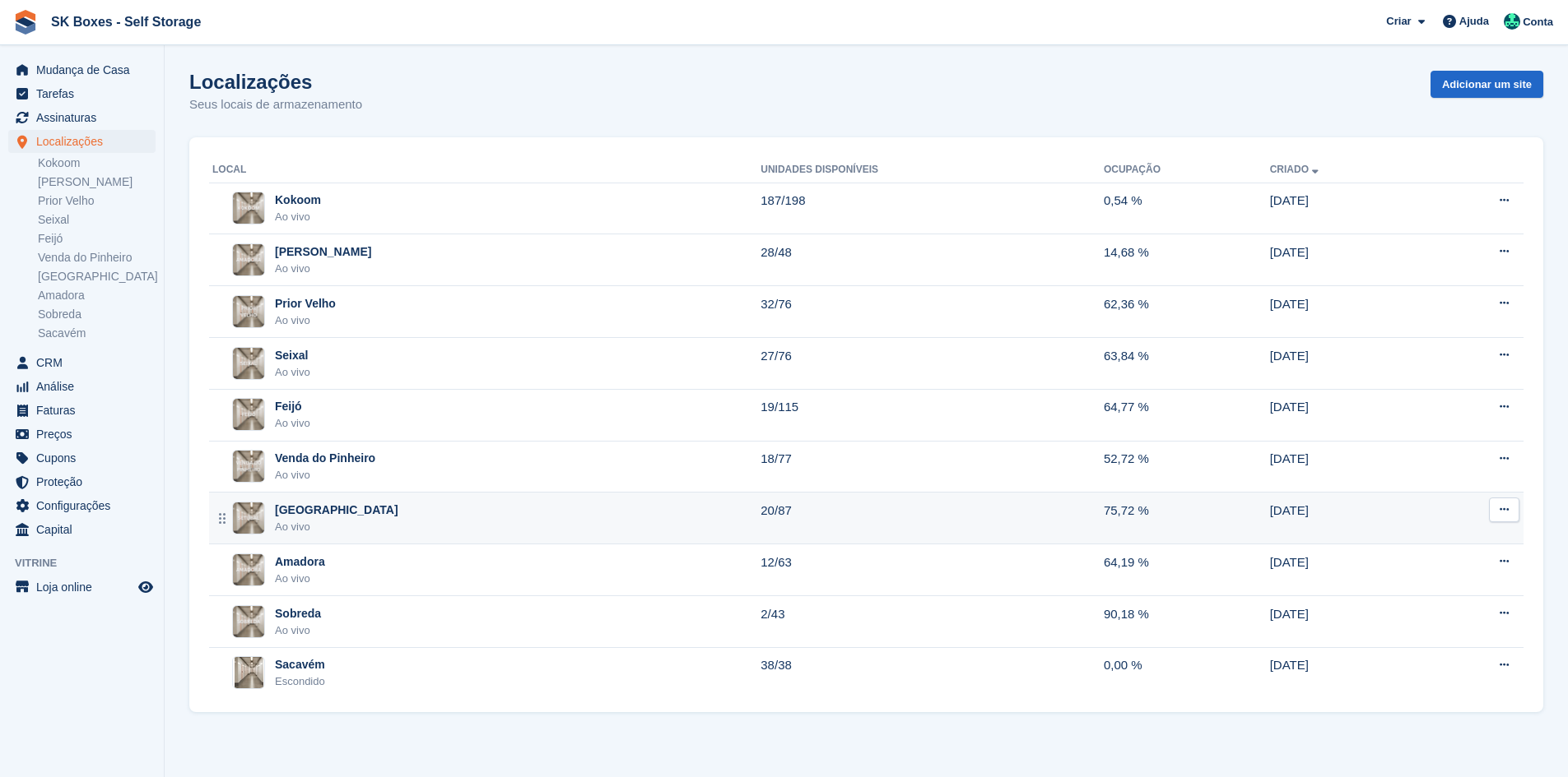
click at [420, 527] on div "Setúbal Ao vivo" at bounding box center [486, 519] width 548 height 34
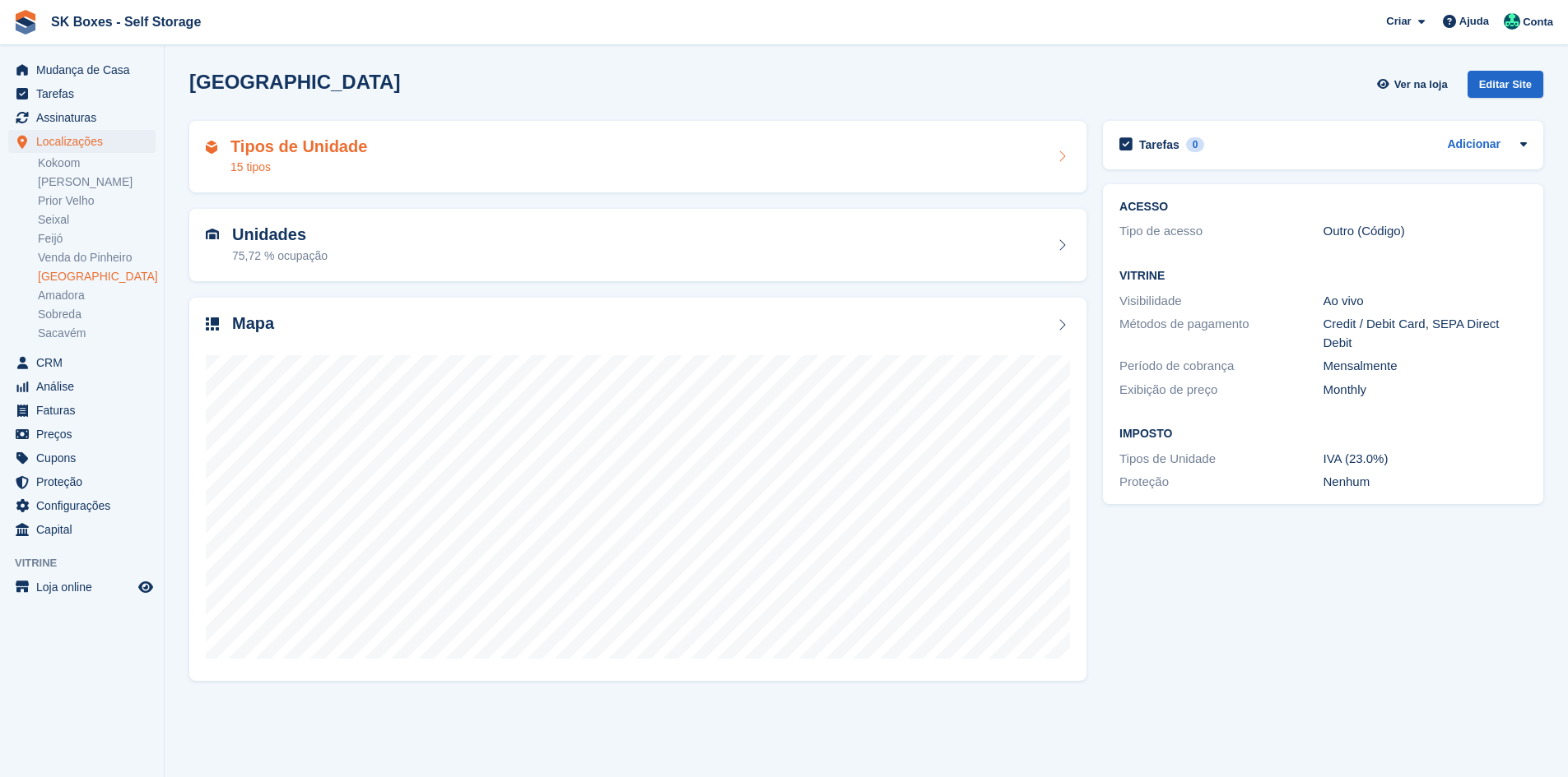
click at [478, 179] on div "Tipos de Unidade 15 tipos" at bounding box center [637, 157] width 897 height 72
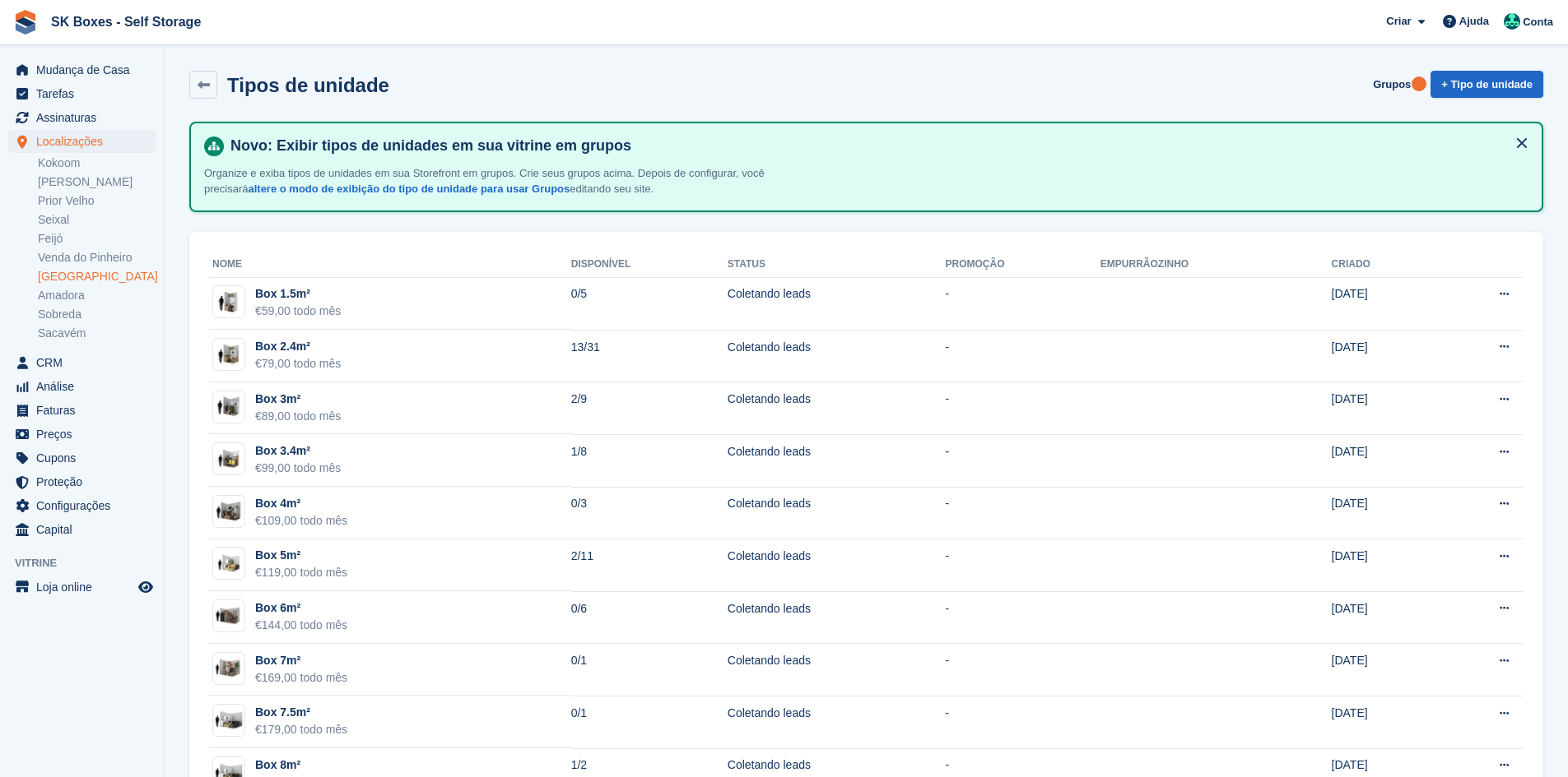
click at [118, 81] on ul "Mudança de Casa" at bounding box center [81, 70] width 164 height 23
click at [124, 71] on span "Mudança de Casa" at bounding box center [86, 70] width 99 height 23
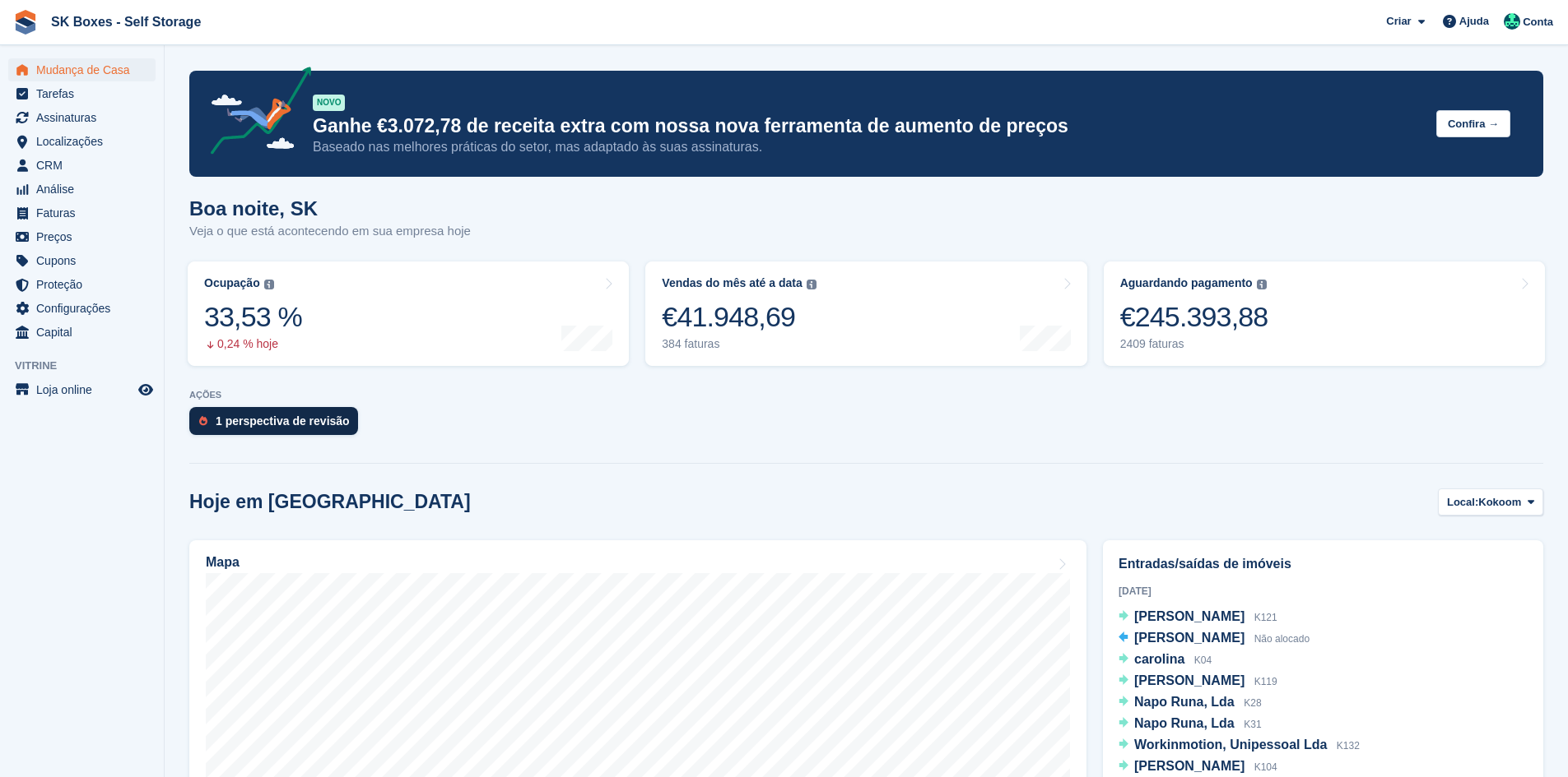
click at [298, 418] on div "1 perspectiva de revisão" at bounding box center [283, 421] width 134 height 13
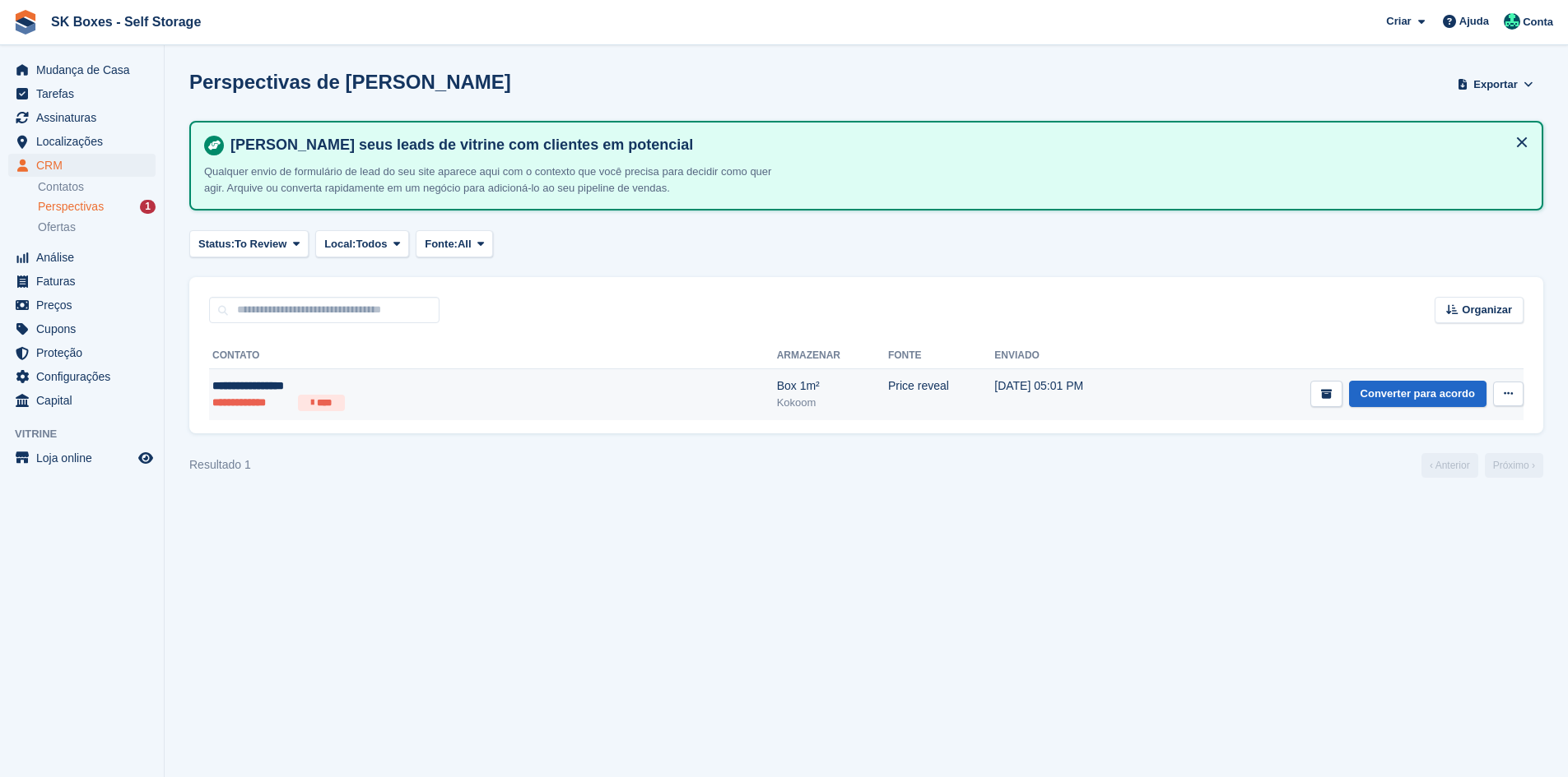
click at [888, 392] on td "Price reveal" at bounding box center [941, 394] width 106 height 51
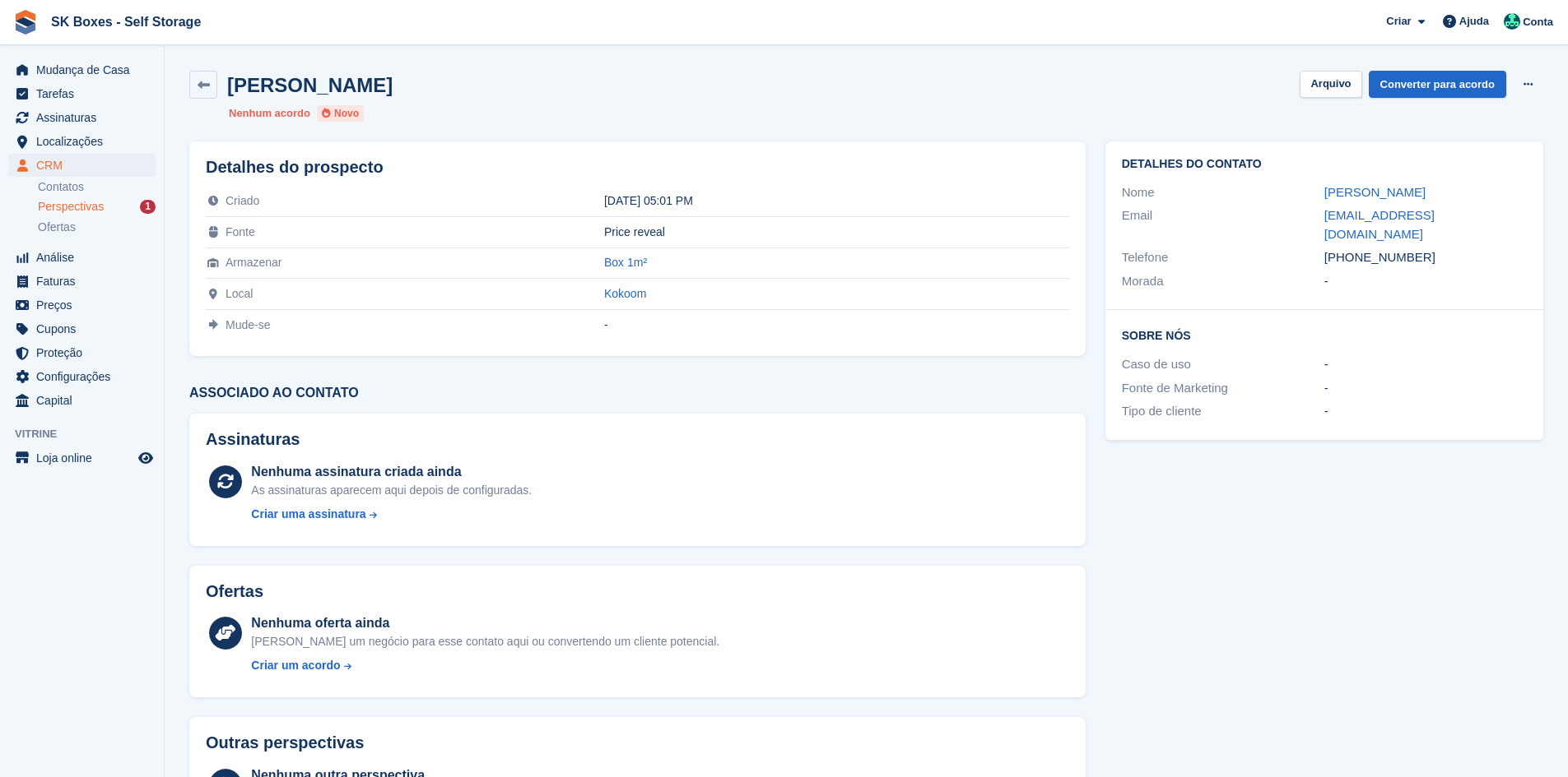
drag, startPoint x: 1302, startPoint y: 193, endPoint x: 1454, endPoint y: 196, distance: 152.0
click at [1454, 196] on div "Nome Rocio Diaz-Molina" at bounding box center [1324, 193] width 405 height 23
copy div "Rocio Diaz-Molina"
drag, startPoint x: 1415, startPoint y: 237, endPoint x: 1355, endPoint y: 240, distance: 60.1
click at [1355, 248] on div "+351913943011" at bounding box center [1424, 258] width 202 height 19
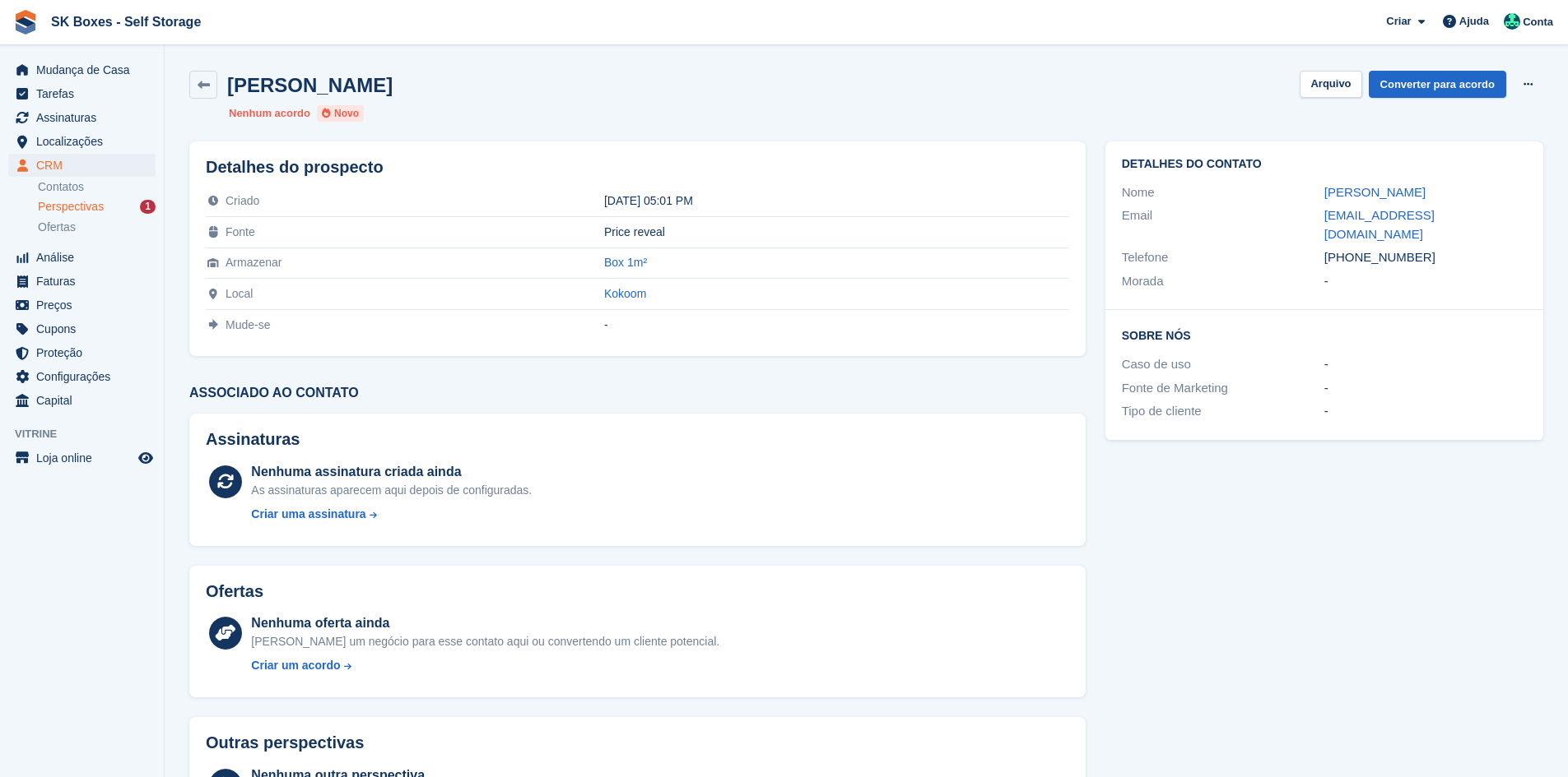
copy div "913943011"
drag, startPoint x: 1315, startPoint y: 222, endPoint x: 1477, endPoint y: 220, distance: 162.0
click at [1477, 220] on div "Email rdiazmolinag@gmail.com" at bounding box center [1324, 225] width 405 height 42
copy div "rdiazmolinag@gmail.com"
click at [1339, 80] on button "Arquivo" at bounding box center [1330, 84] width 62 height 27
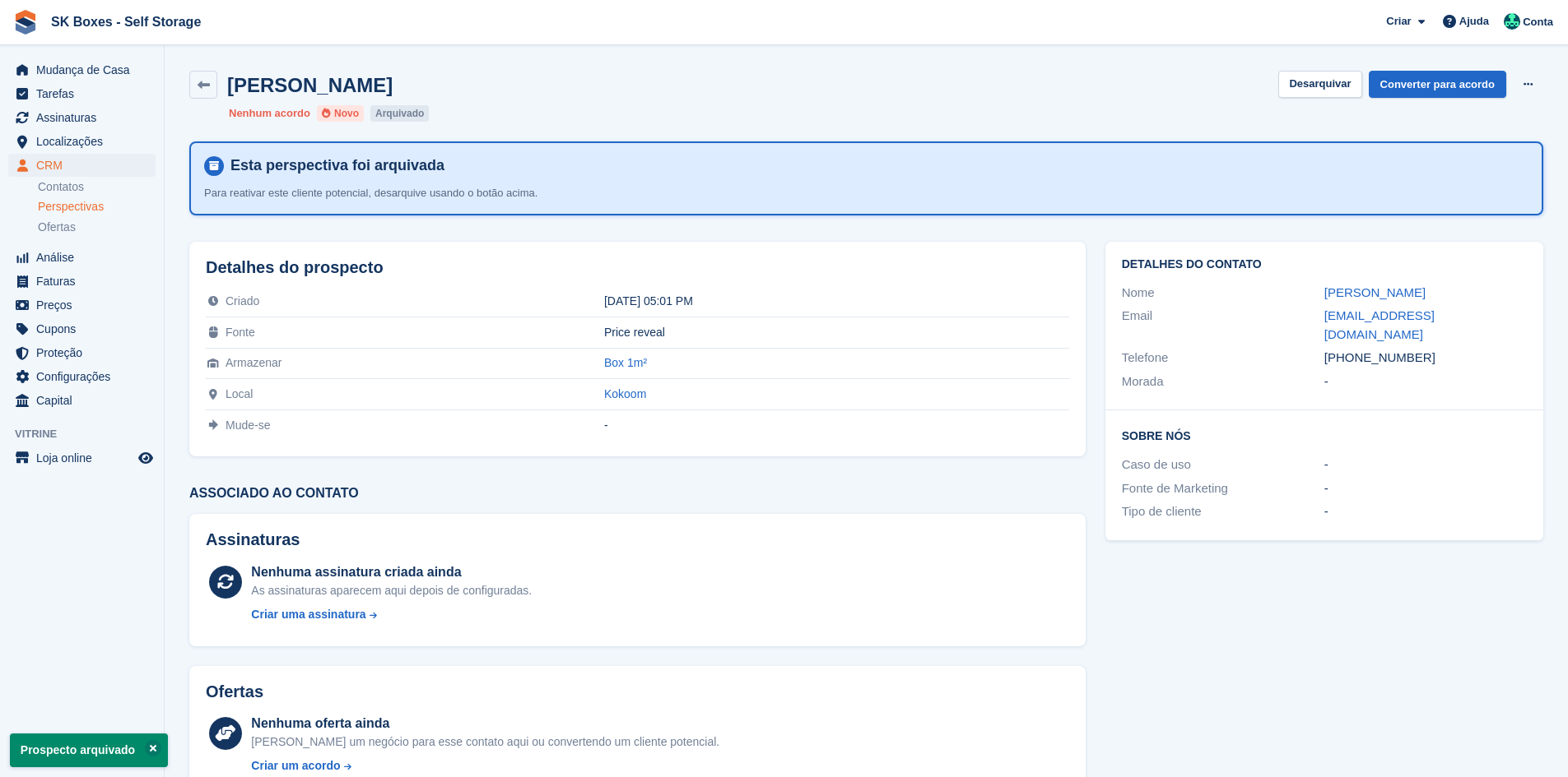
click at [73, 195] on li "Contatos" at bounding box center [101, 187] width 126 height 18
click at [76, 186] on link "Contatos" at bounding box center [97, 187] width 118 height 16
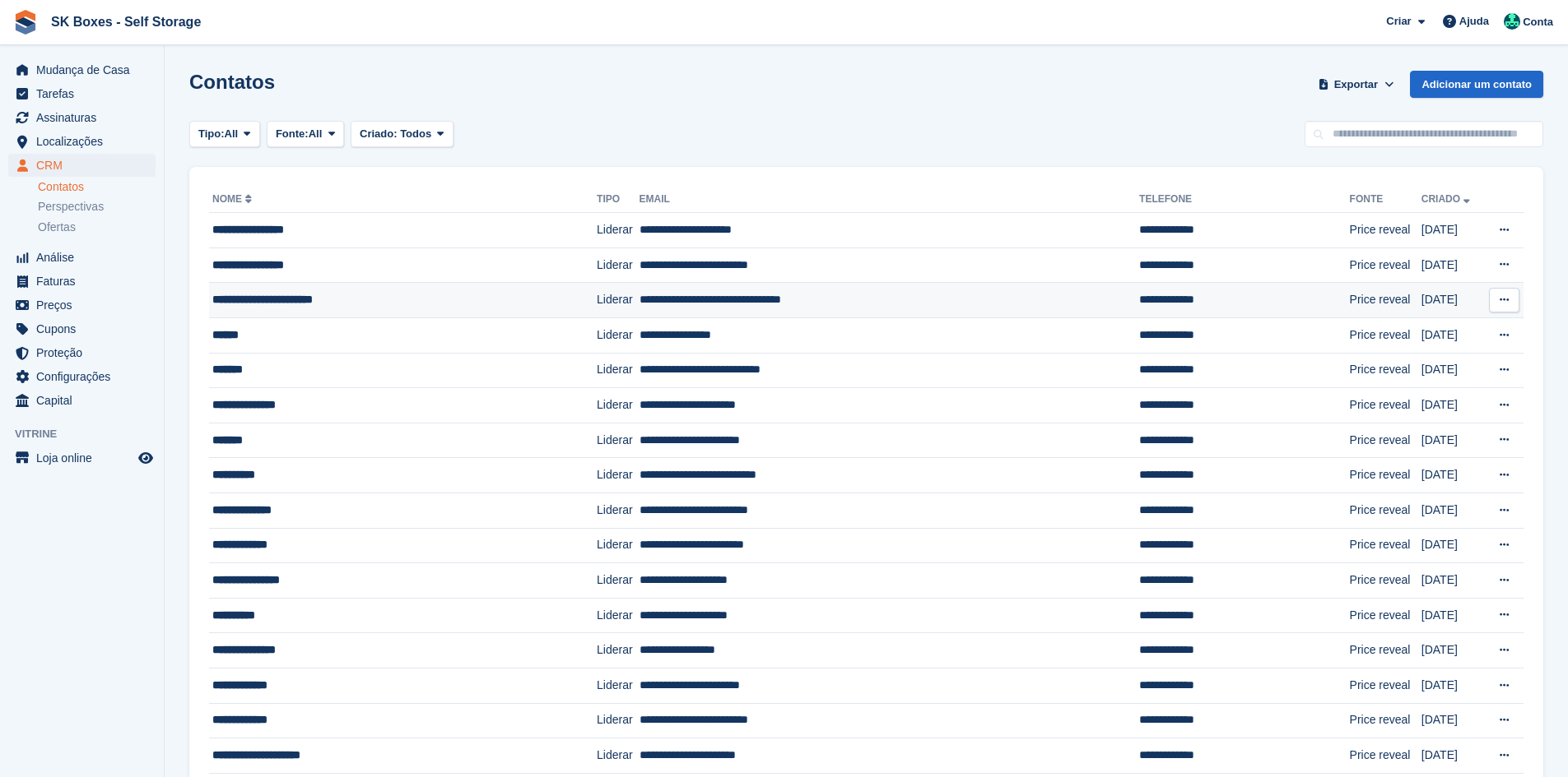
click at [416, 307] on div "**********" at bounding box center [374, 300] width 325 height 18
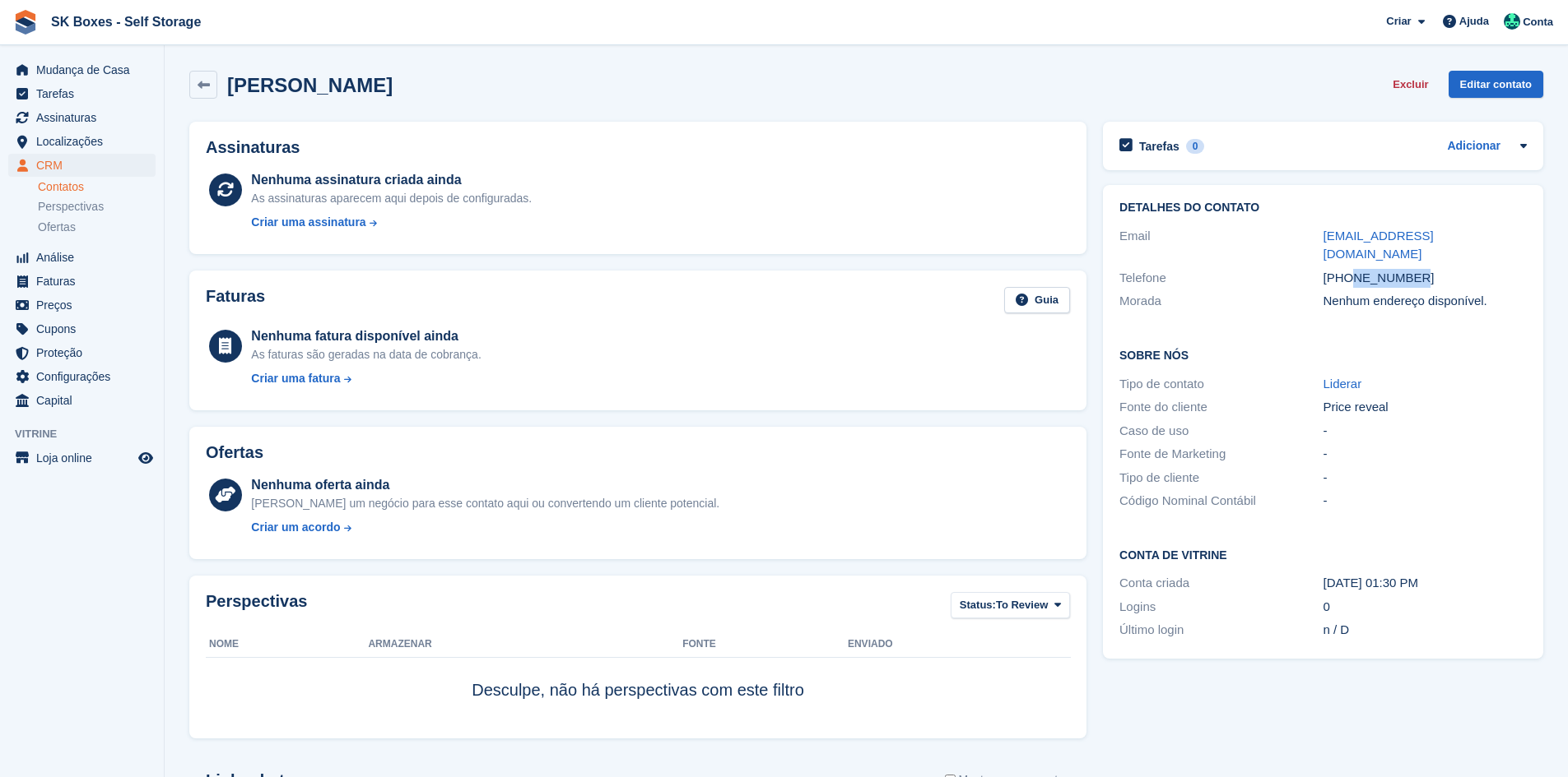
drag, startPoint x: 1418, startPoint y: 272, endPoint x: 1355, endPoint y: 276, distance: 63.1
click at [1355, 276] on div "+351933756356" at bounding box center [1424, 279] width 203 height 19
copy div "933756356"
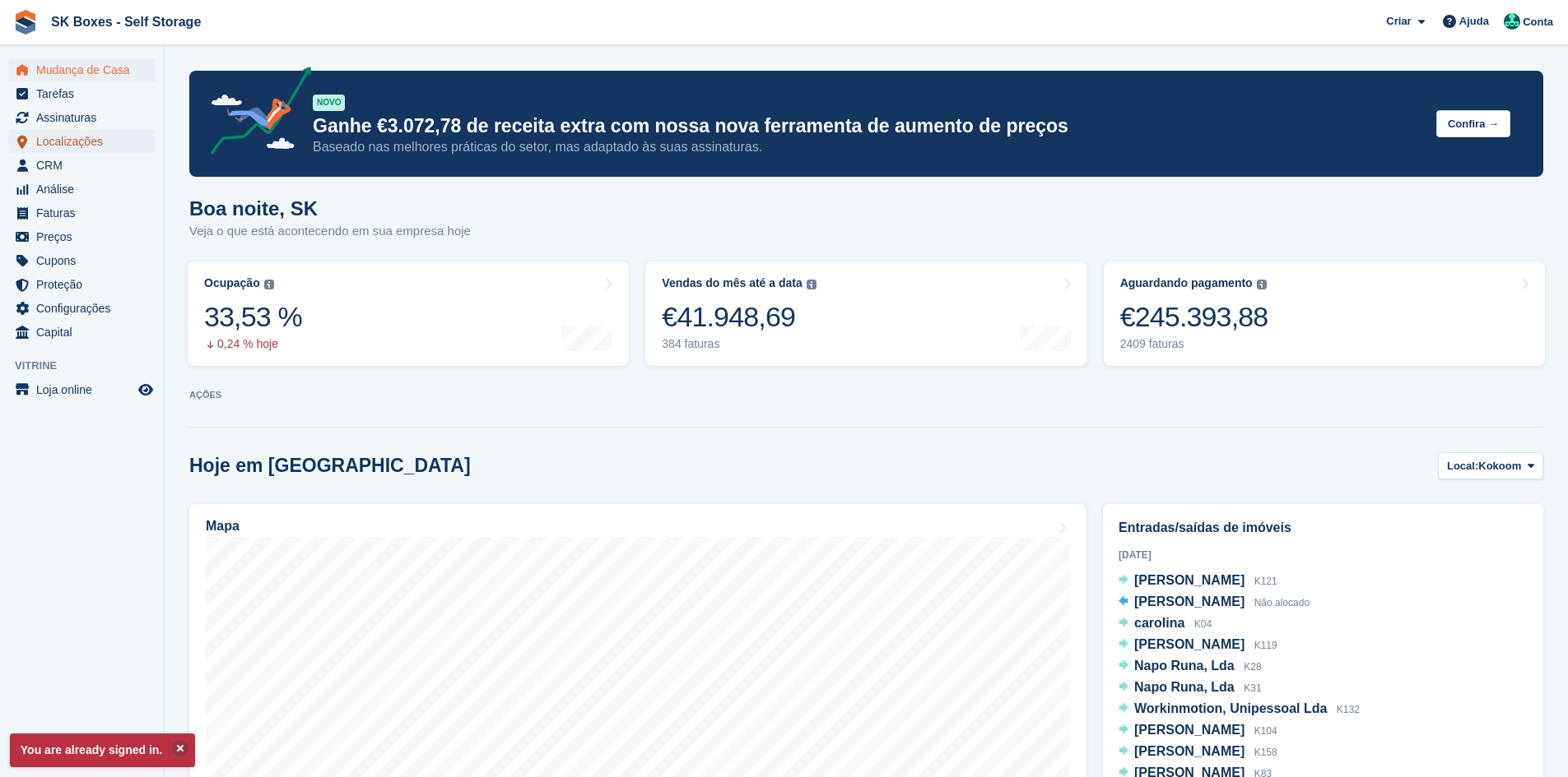
click at [61, 143] on span "Localizações" at bounding box center [86, 141] width 99 height 23
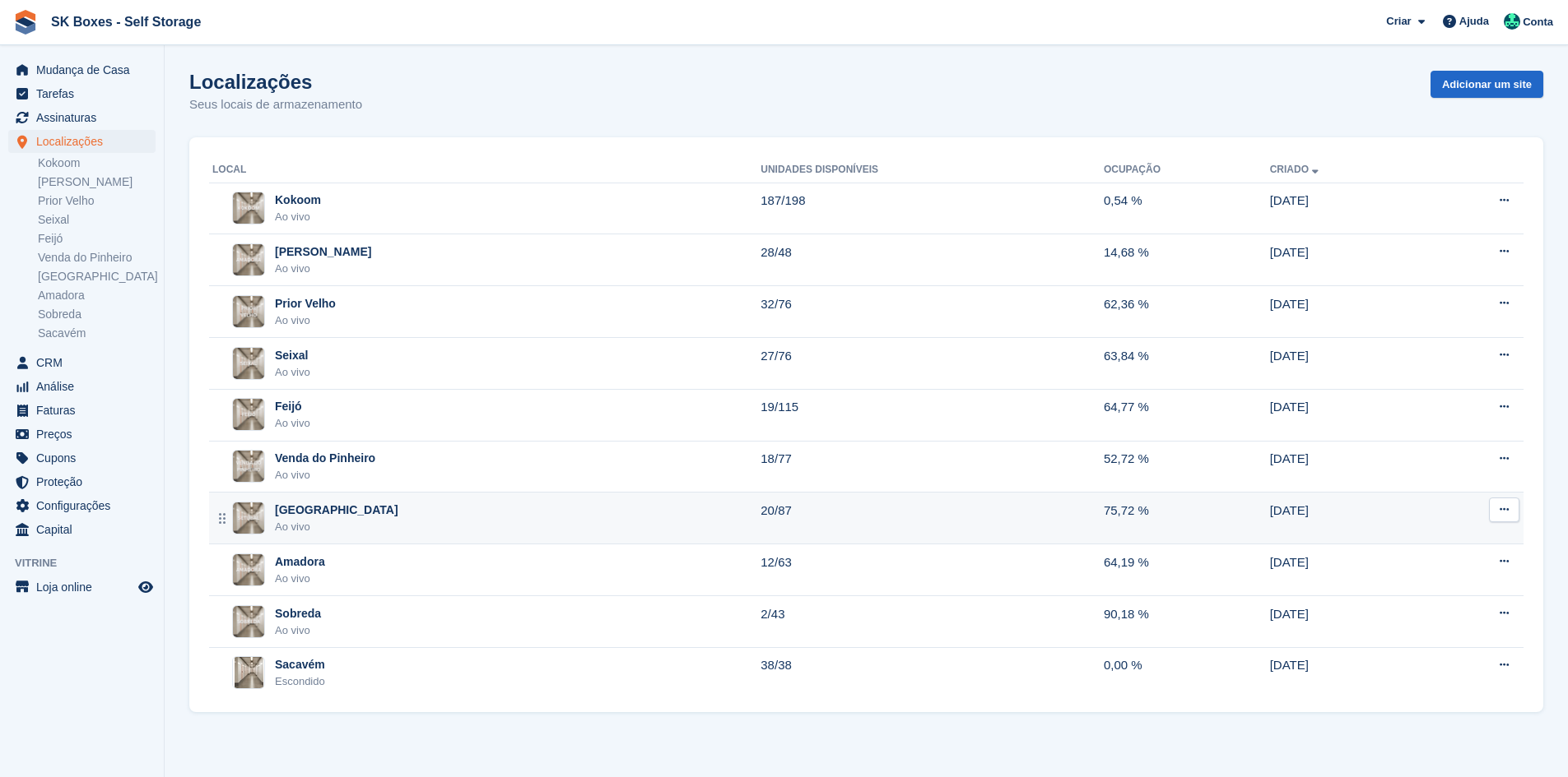
click at [339, 523] on div "Setúbal Ao vivo" at bounding box center [486, 519] width 548 height 34
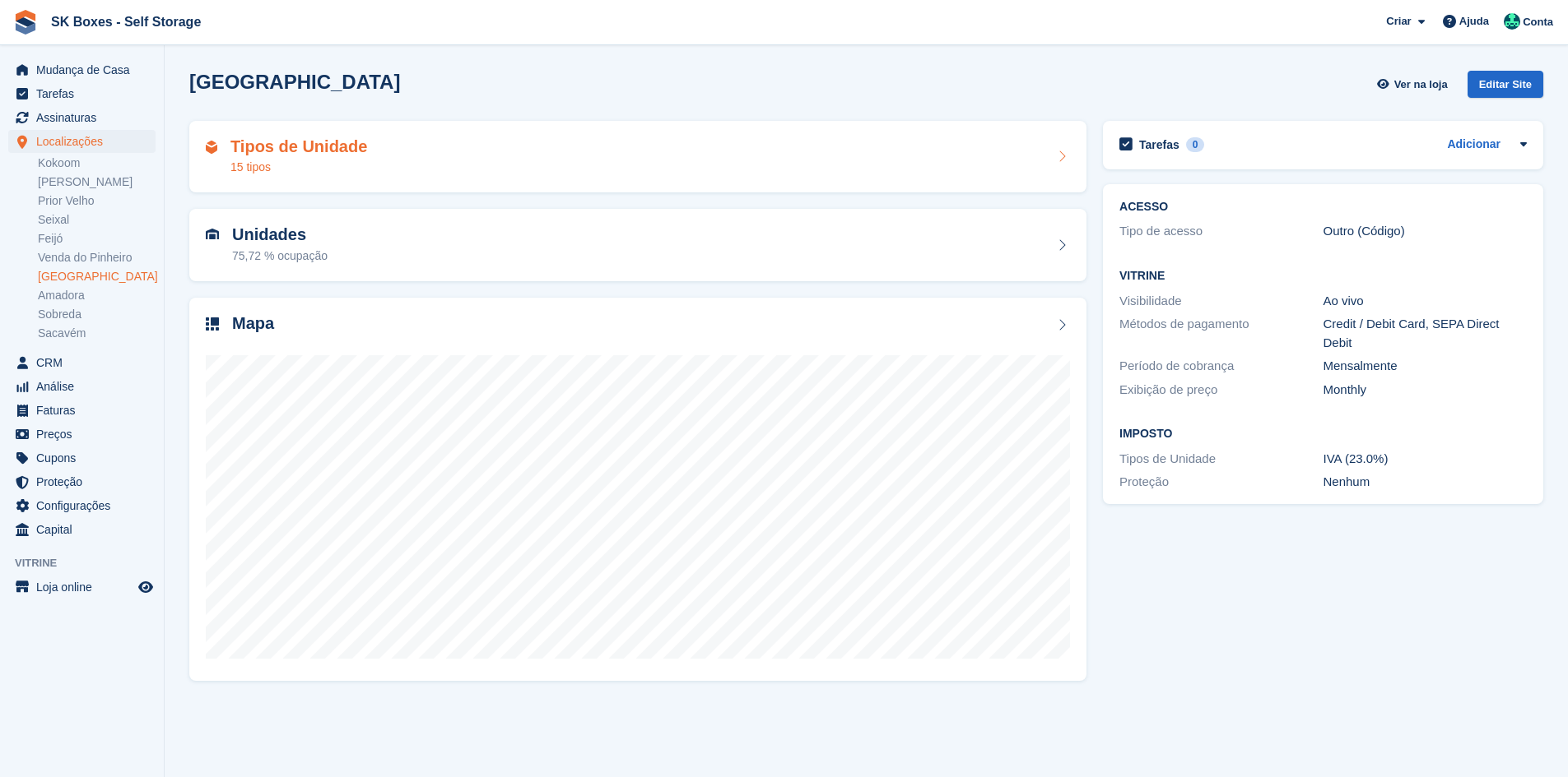
click at [441, 124] on div "Tipos de Unidade 15 tipos" at bounding box center [637, 157] width 897 height 72
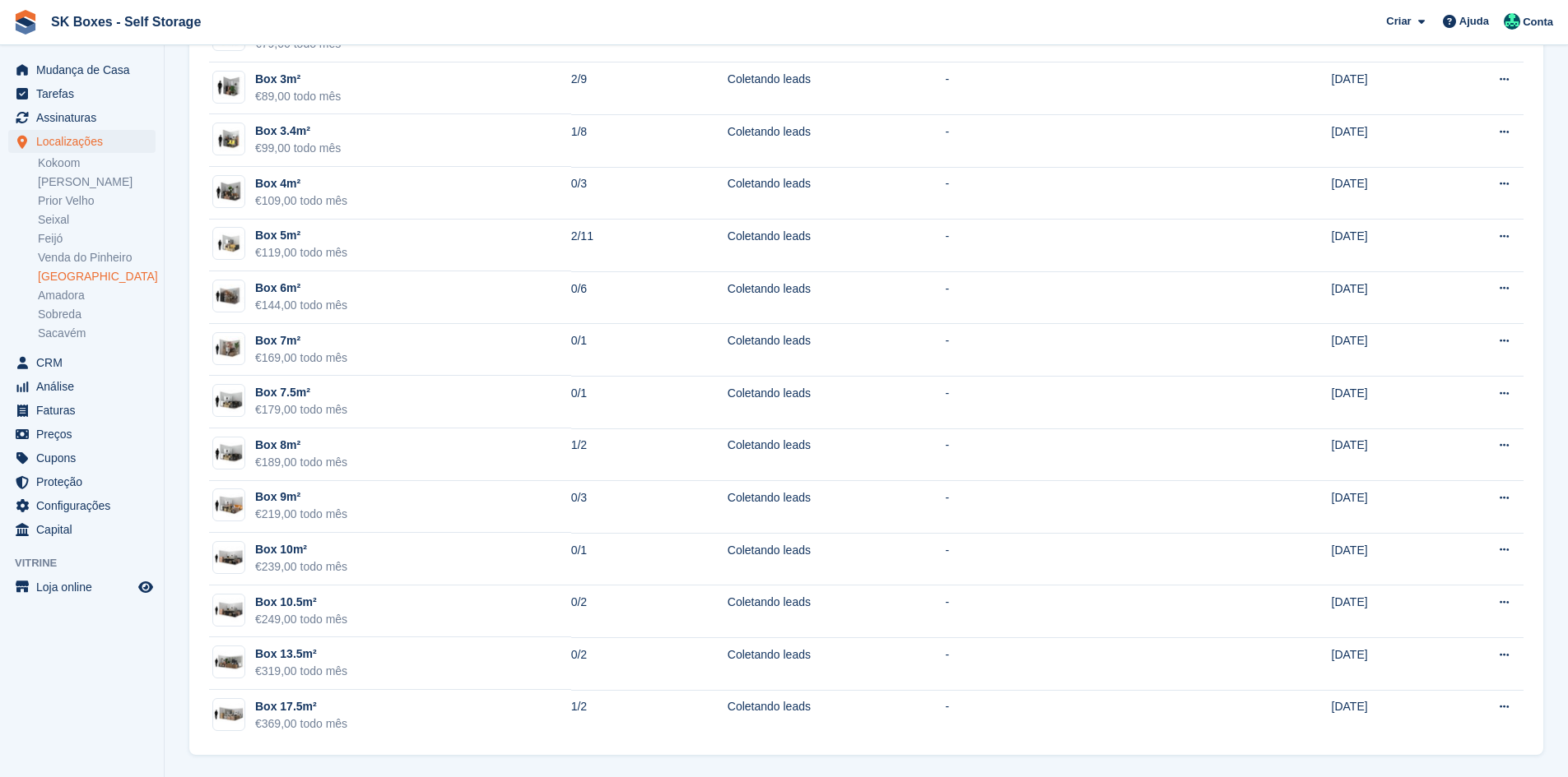
scroll to position [322, 0]
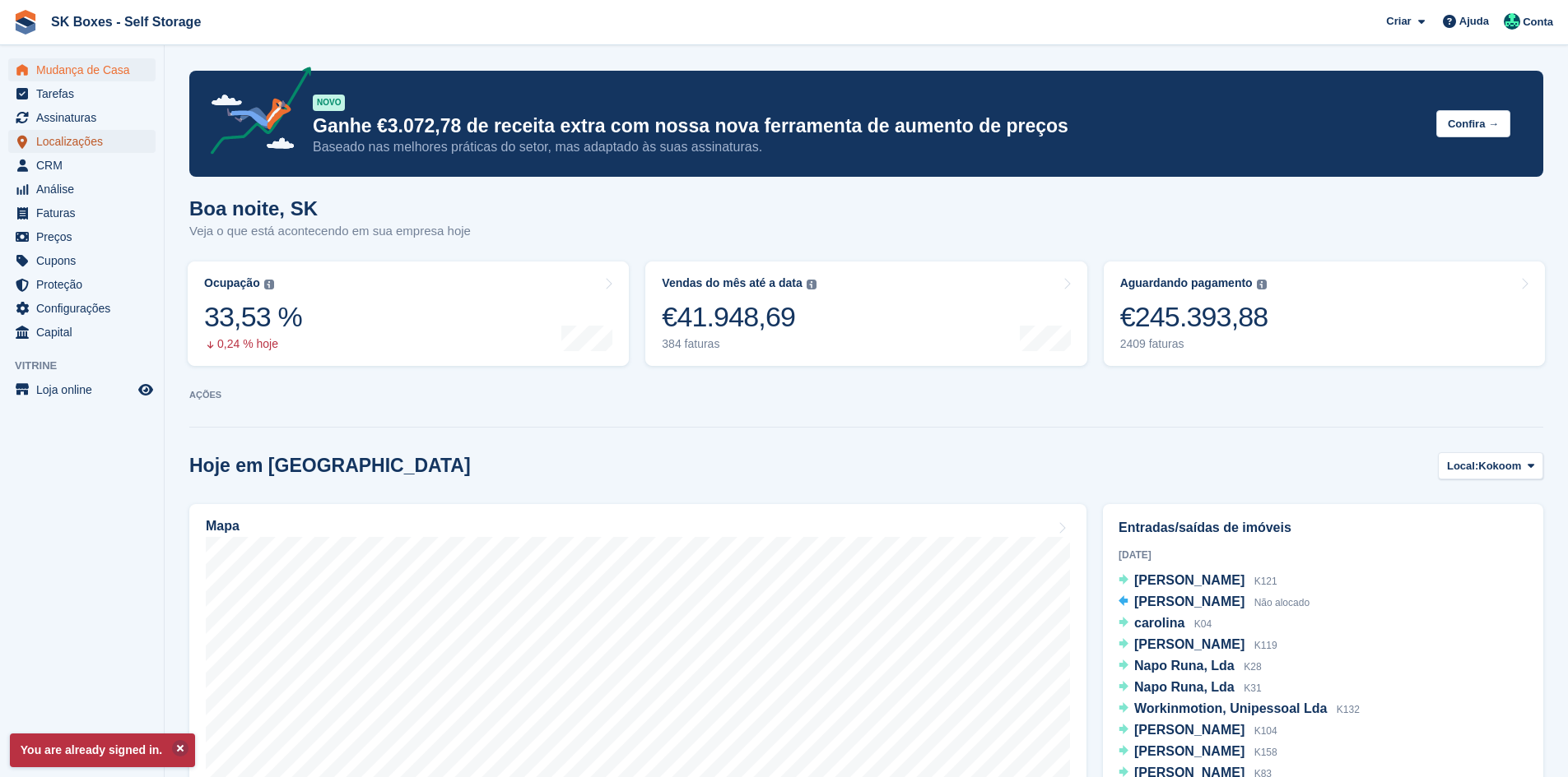
click at [105, 145] on span "Localizações" at bounding box center [86, 141] width 99 height 23
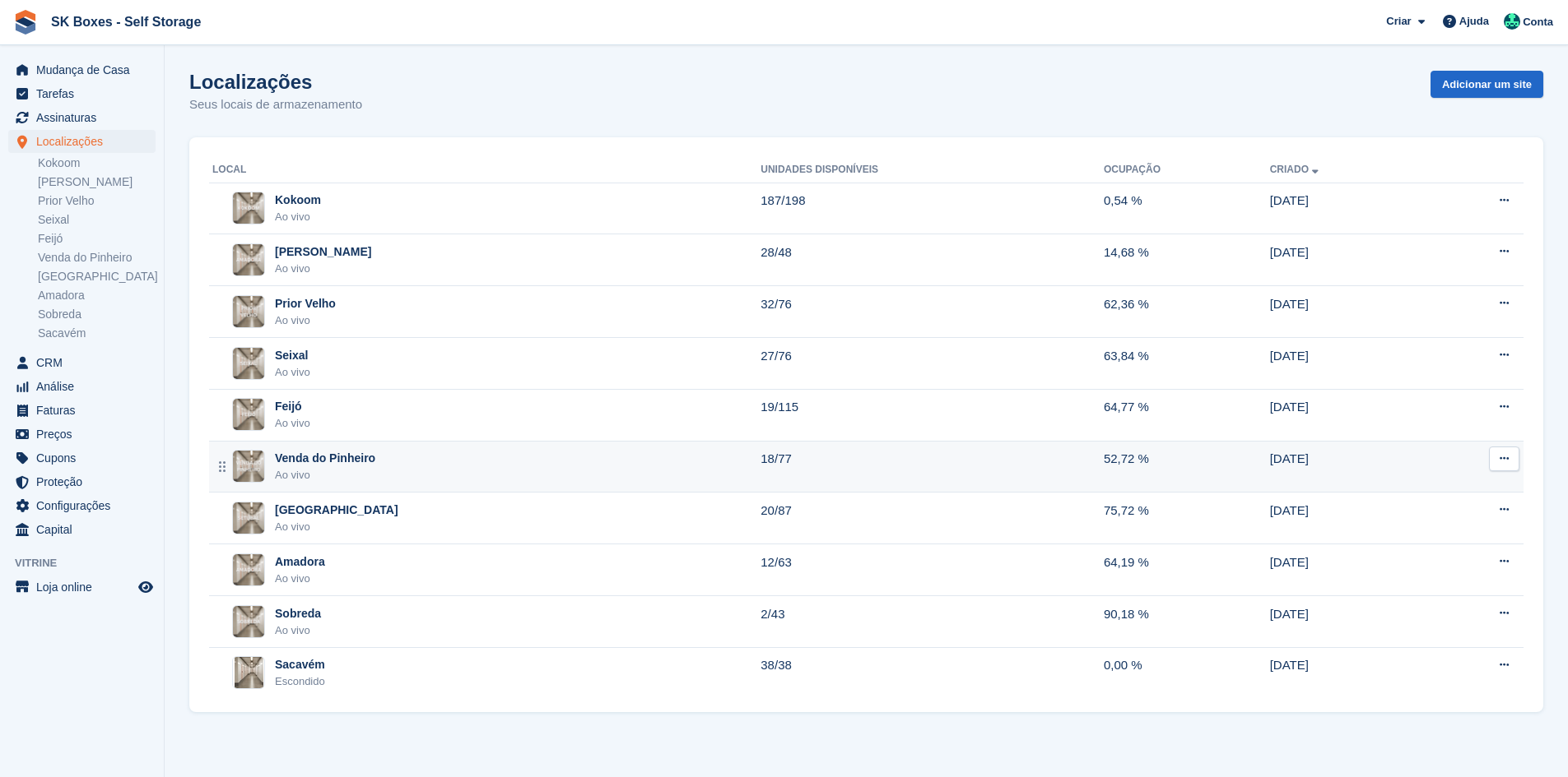
click at [323, 449] on td "Venda do Pinheiro Ao vivo" at bounding box center [484, 467] width 551 height 52
